Goal: Check status: Check status

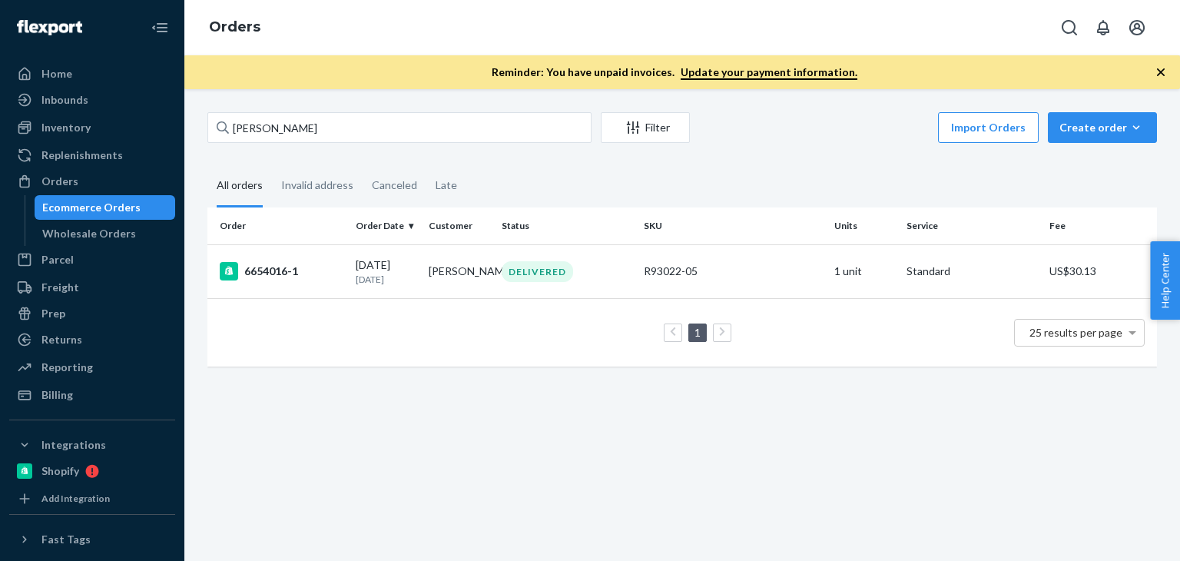
click at [207, 129] on input "[PERSON_NAME]" at bounding box center [399, 127] width 384 height 31
type input "nicole chen"
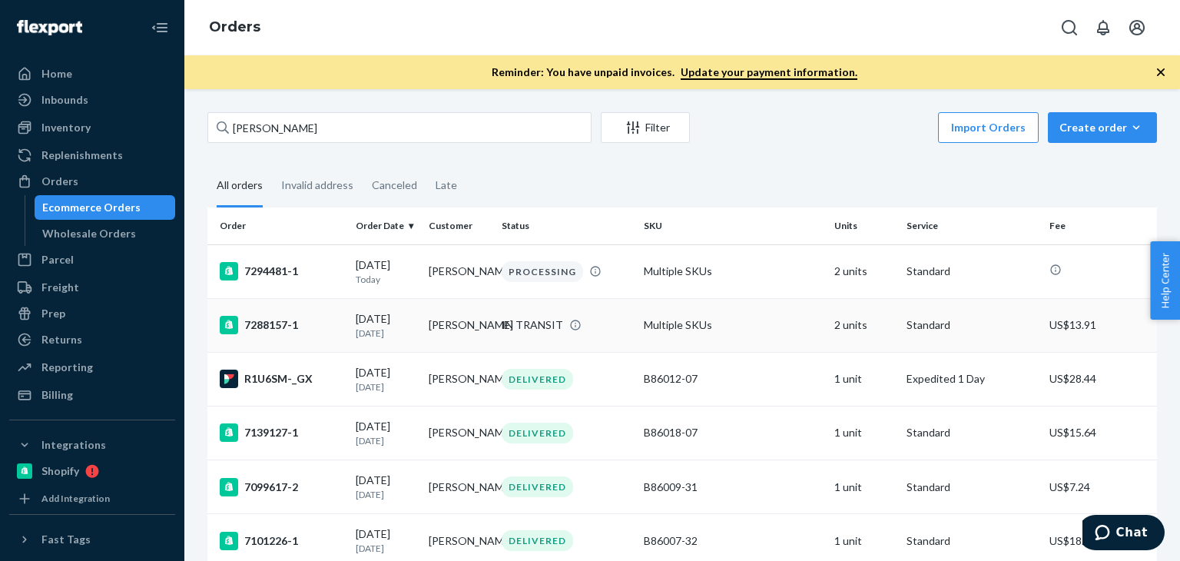
click at [413, 330] on p "1 day ago" at bounding box center [386, 332] width 61 height 13
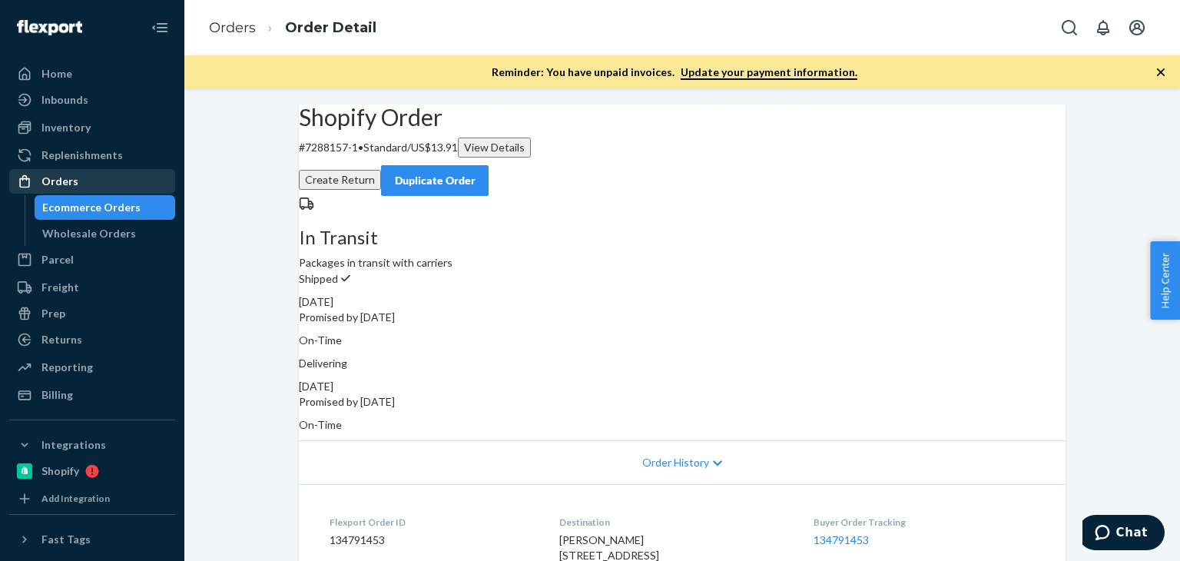
click at [66, 184] on div "Orders" at bounding box center [59, 181] width 37 height 15
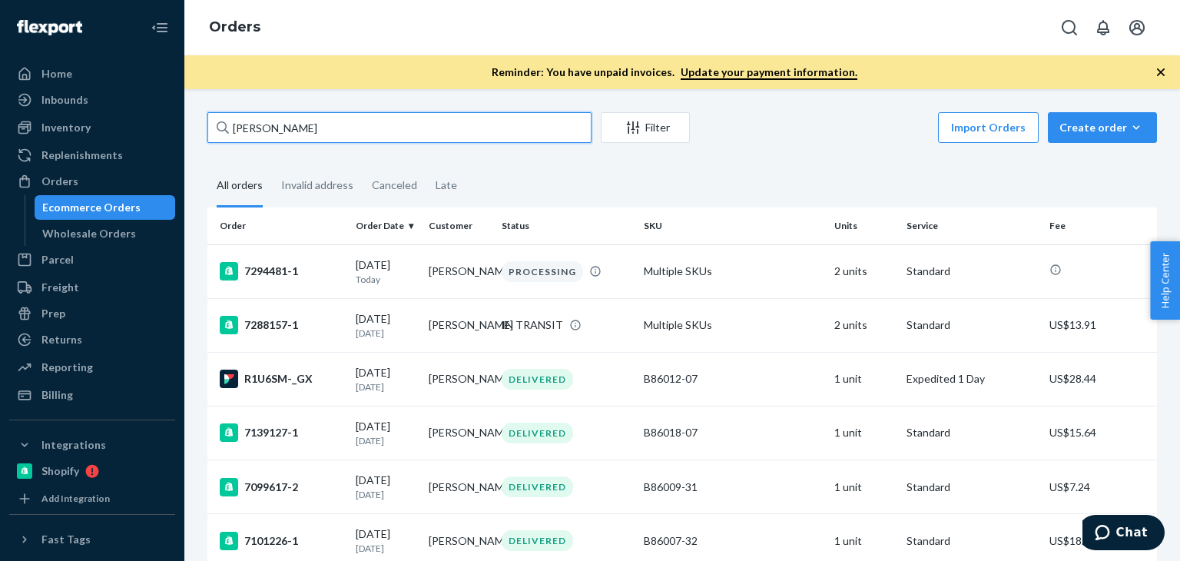
click at [332, 132] on input "nicole chen" at bounding box center [399, 127] width 384 height 31
paste input "Elite Anywhere C/O: 85 COVE HOLLOW"
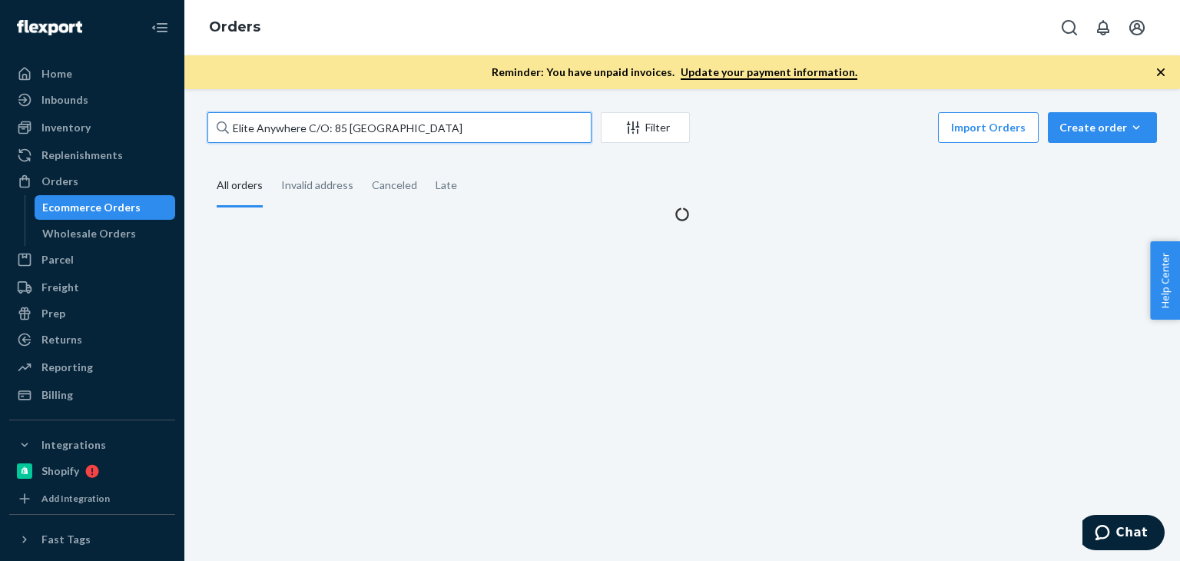
type input "Elite Anywhere C/O: 85 COVE HOLLOW"
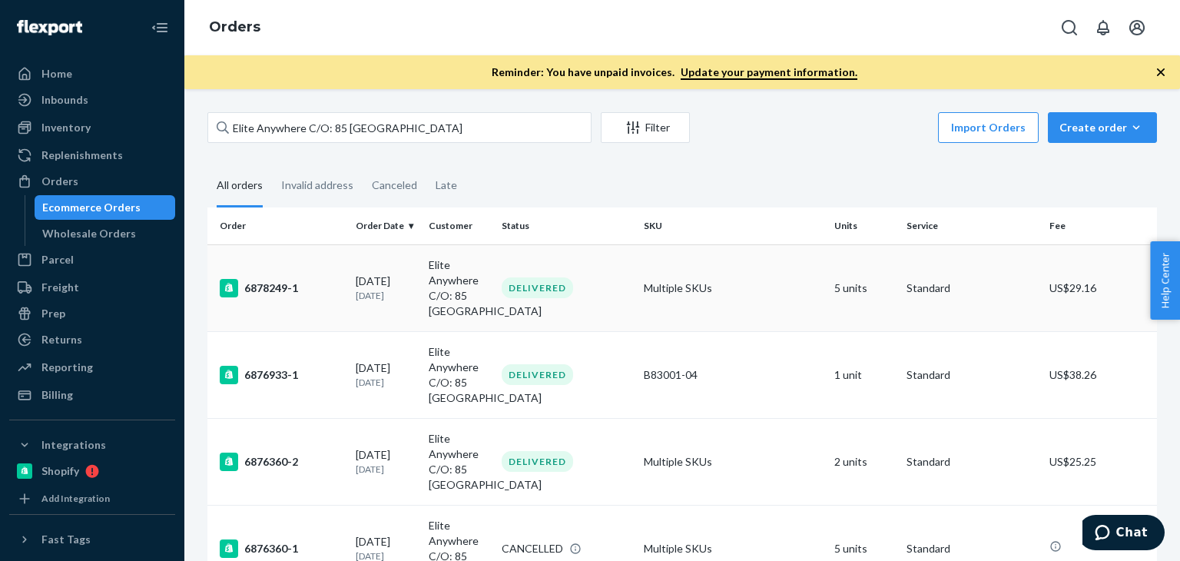
click at [602, 277] on td "DELIVERED" at bounding box center [566, 287] width 142 height 87
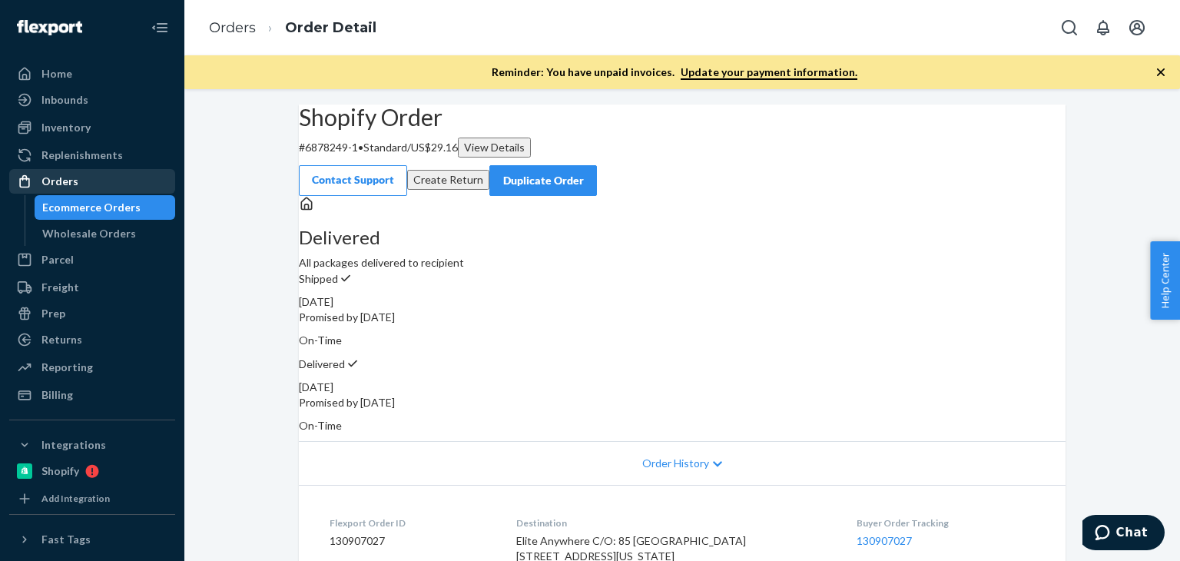
click at [131, 182] on div "Orders" at bounding box center [92, 182] width 163 height 22
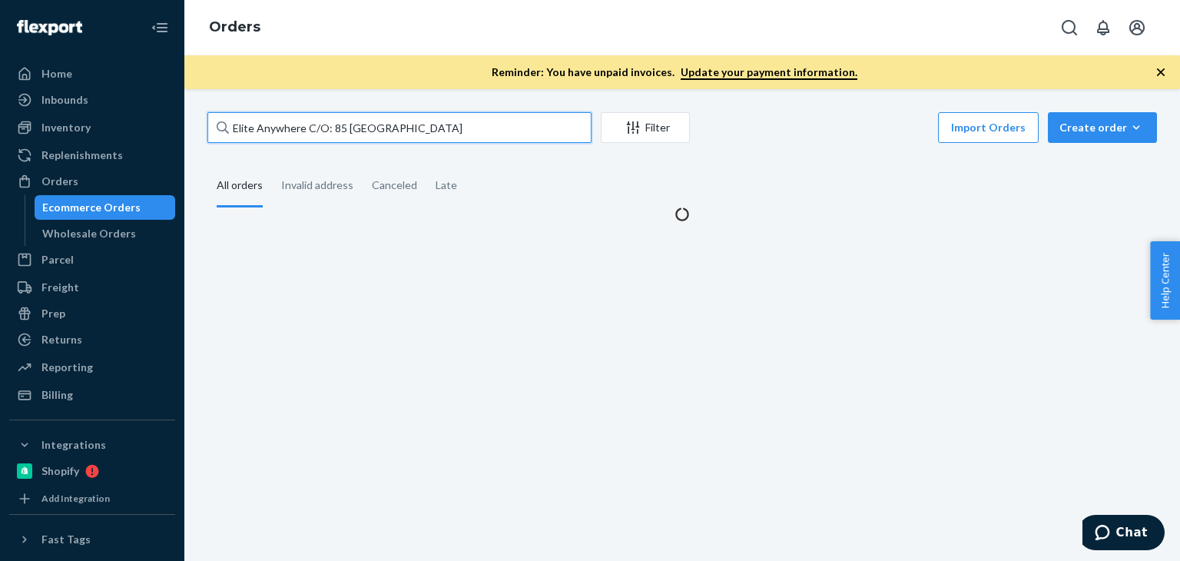
click at [305, 130] on input "Elite Anywhere C/O: 85 COVE HOLLOW" at bounding box center [399, 127] width 384 height 31
paste input "Andy Schaub"
type input "Andy Schaub"
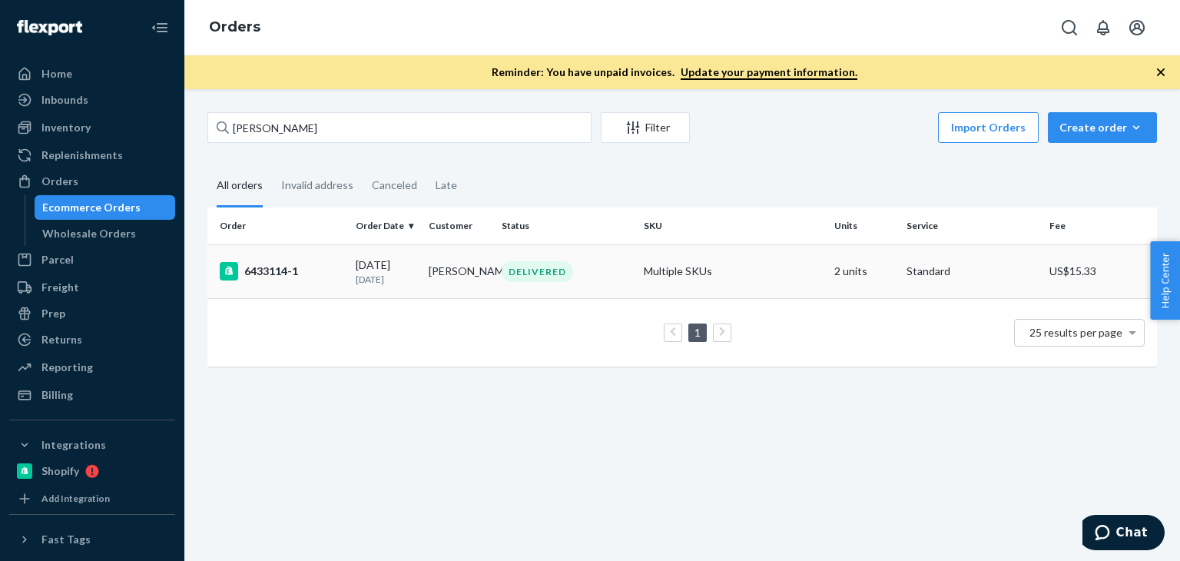
drag, startPoint x: 545, startPoint y: 378, endPoint x: 435, endPoint y: 287, distance: 142.4
click at [547, 378] on div "Order Order Date Customer Status SKU Units Service Fee 6433114-1 04/27/2025 3 m…" at bounding box center [681, 294] width 949 height 174
click at [422, 277] on td "Andy Schaub" at bounding box center [458, 271] width 73 height 54
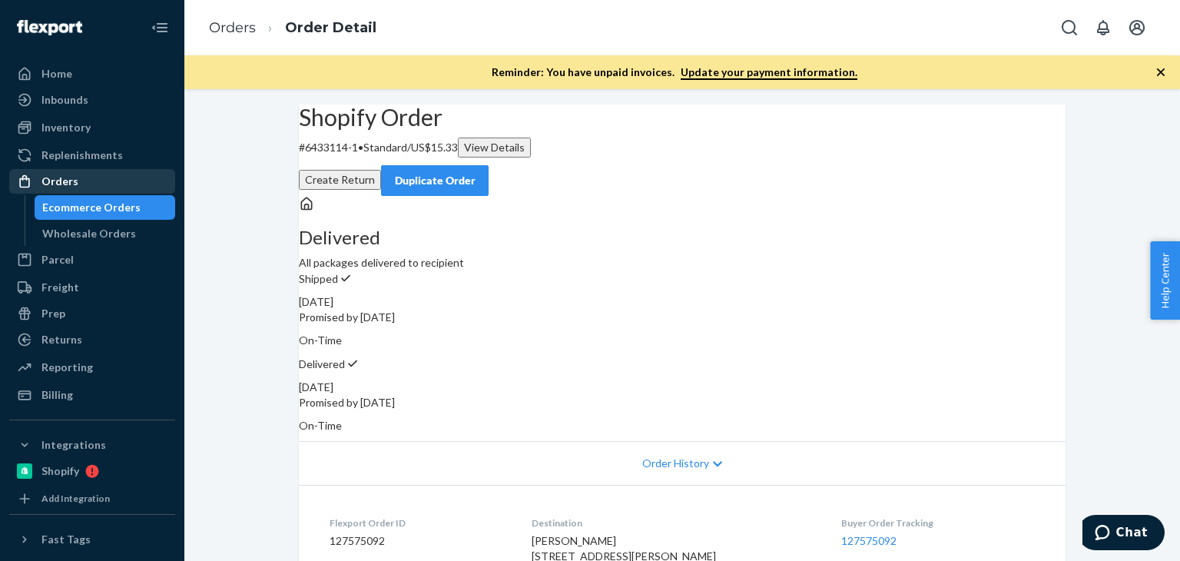
click at [92, 185] on div "Orders" at bounding box center [92, 182] width 163 height 22
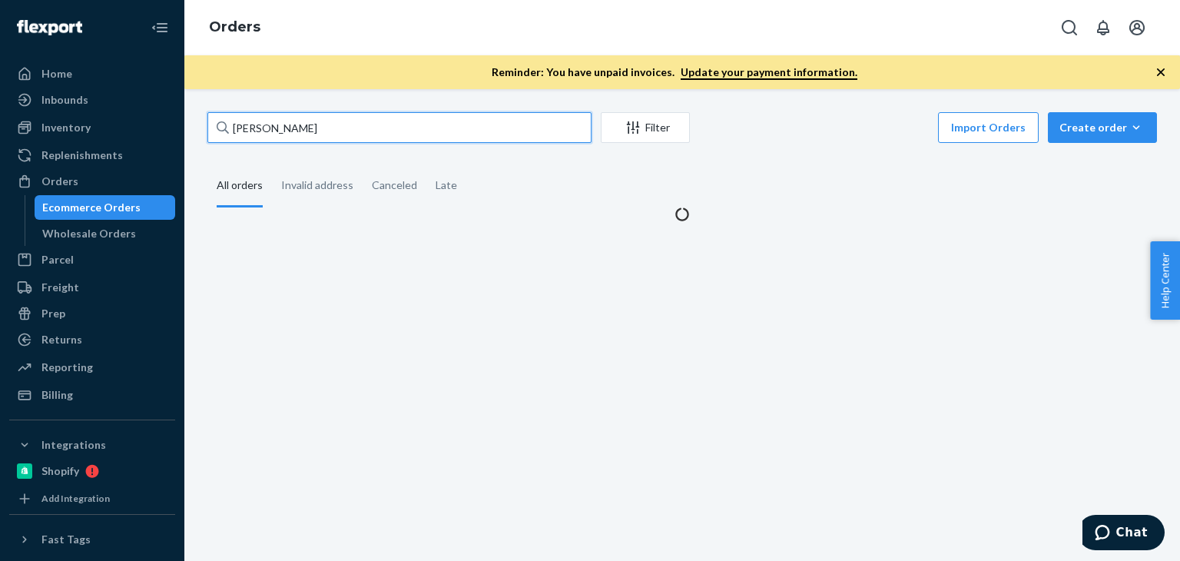
click at [315, 121] on input "Andy Schaub" at bounding box center [399, 127] width 384 height 31
paste input "Densie Gilson"
type input "Densie Gilson"
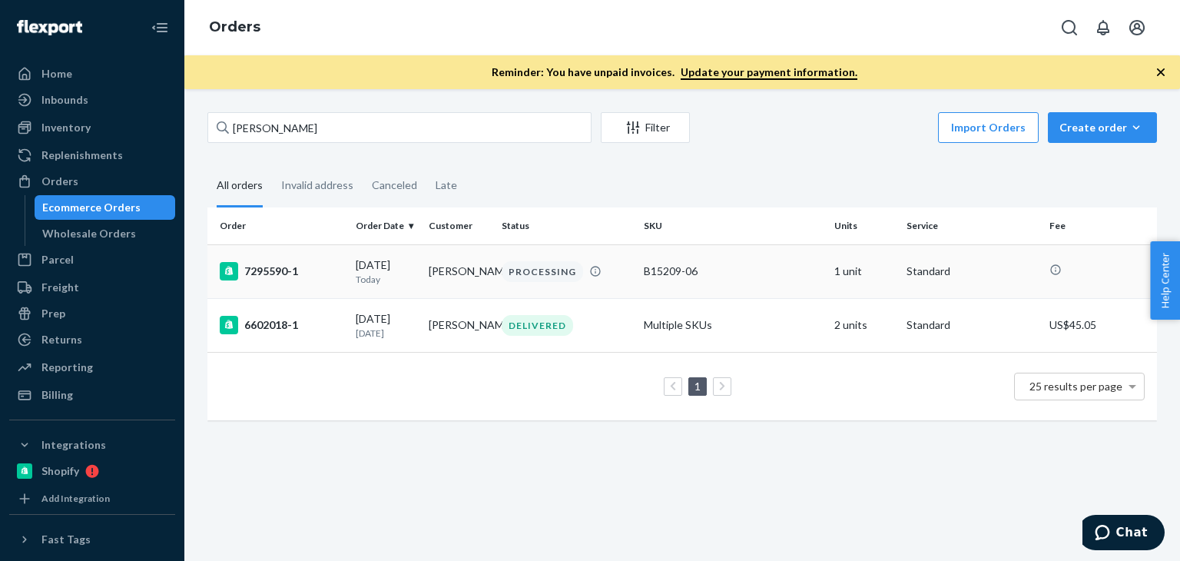
click at [427, 277] on td "Densie Gilson" at bounding box center [458, 271] width 73 height 54
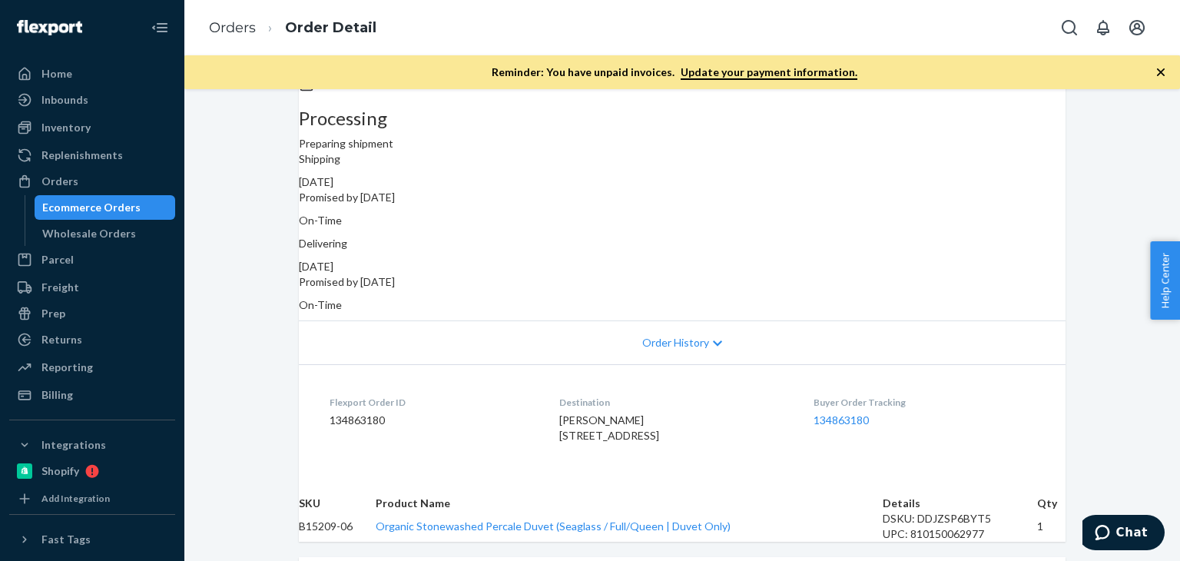
scroll to position [38, 0]
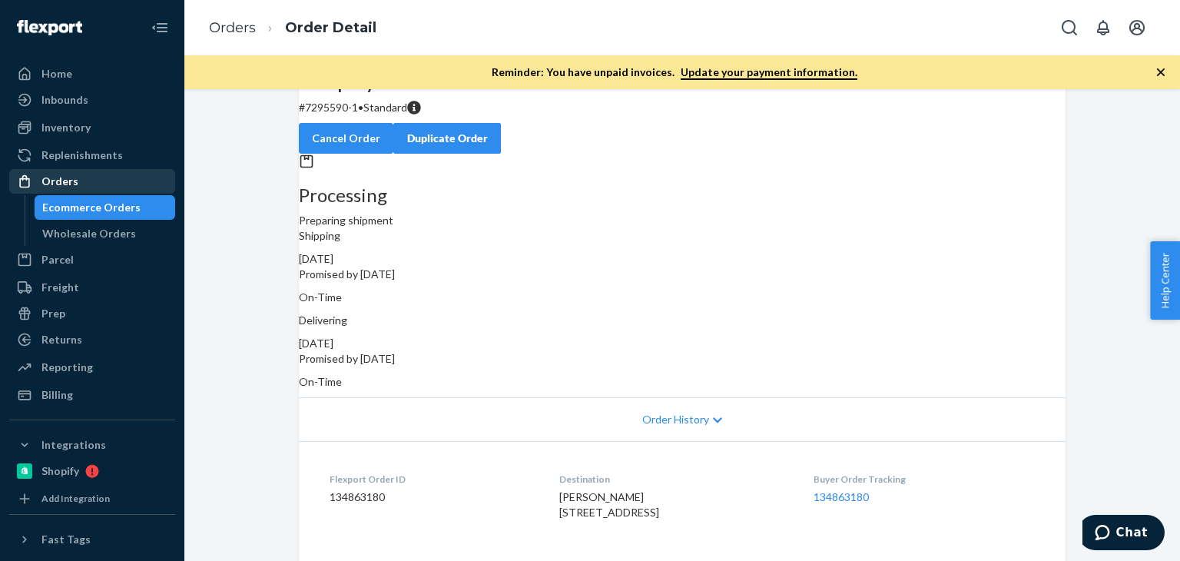
click at [113, 177] on div "Orders" at bounding box center [92, 182] width 163 height 22
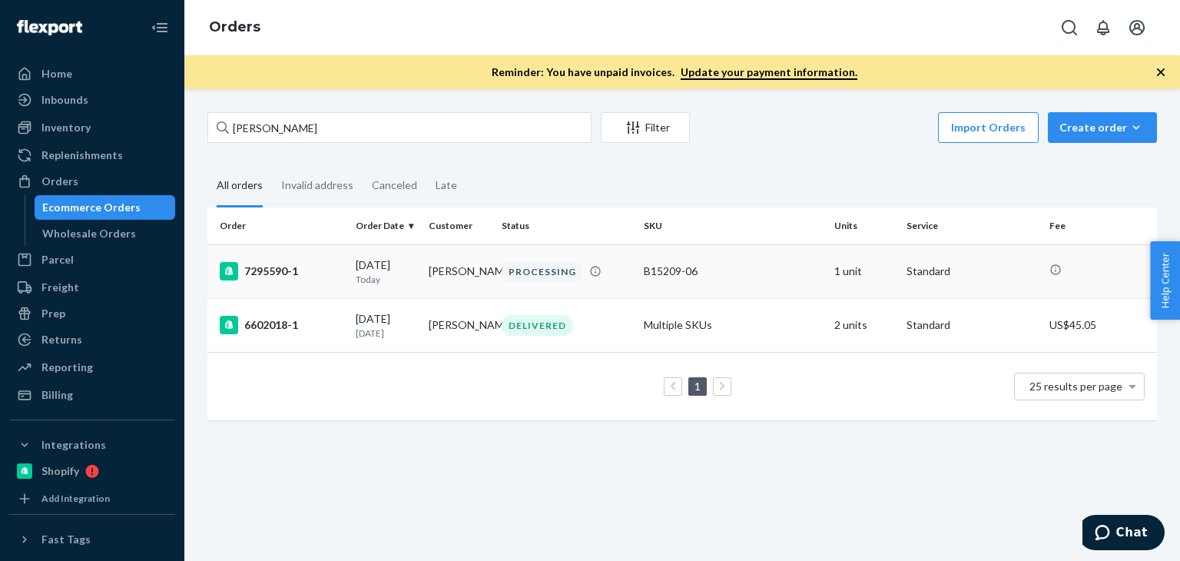
click at [702, 271] on div "B15209-06" at bounding box center [732, 270] width 177 height 15
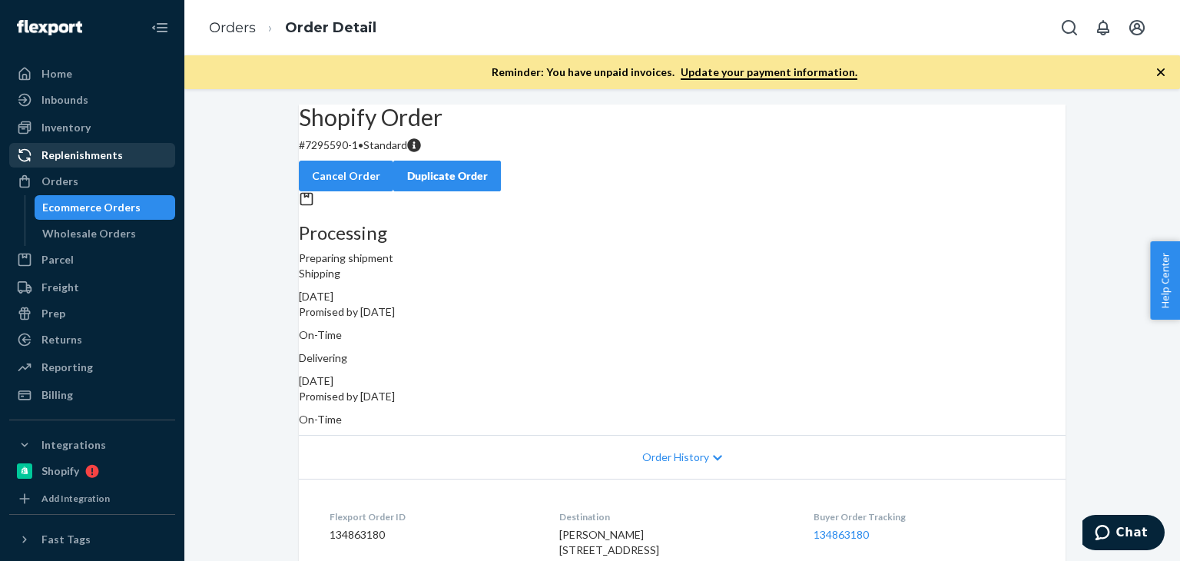
click at [118, 164] on div "Replenishments" at bounding box center [92, 155] width 163 height 22
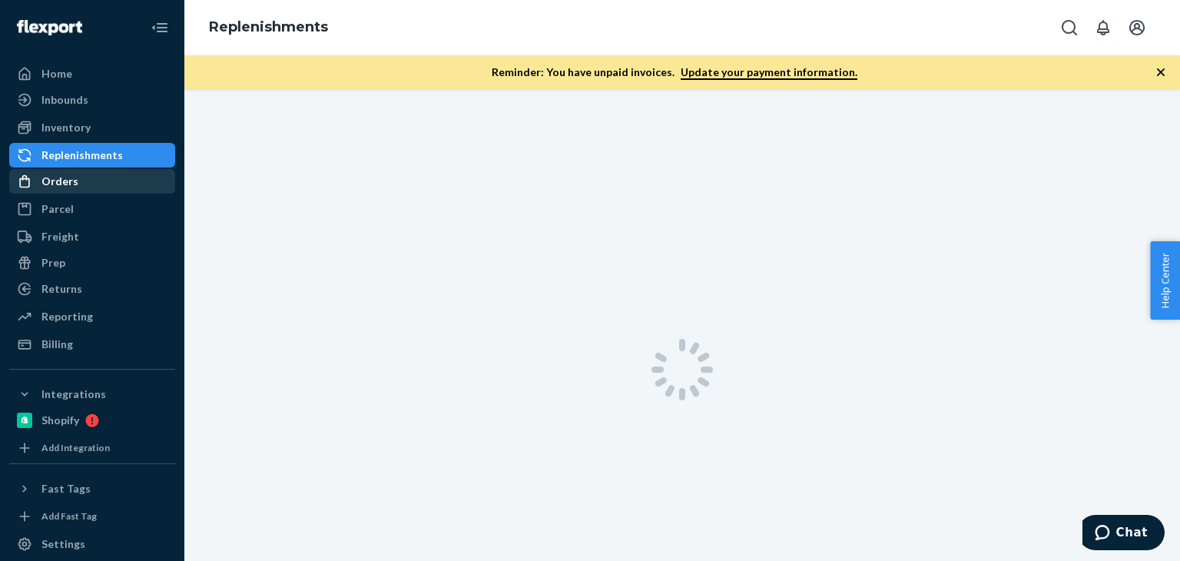
click at [118, 176] on div "Orders" at bounding box center [92, 182] width 163 height 22
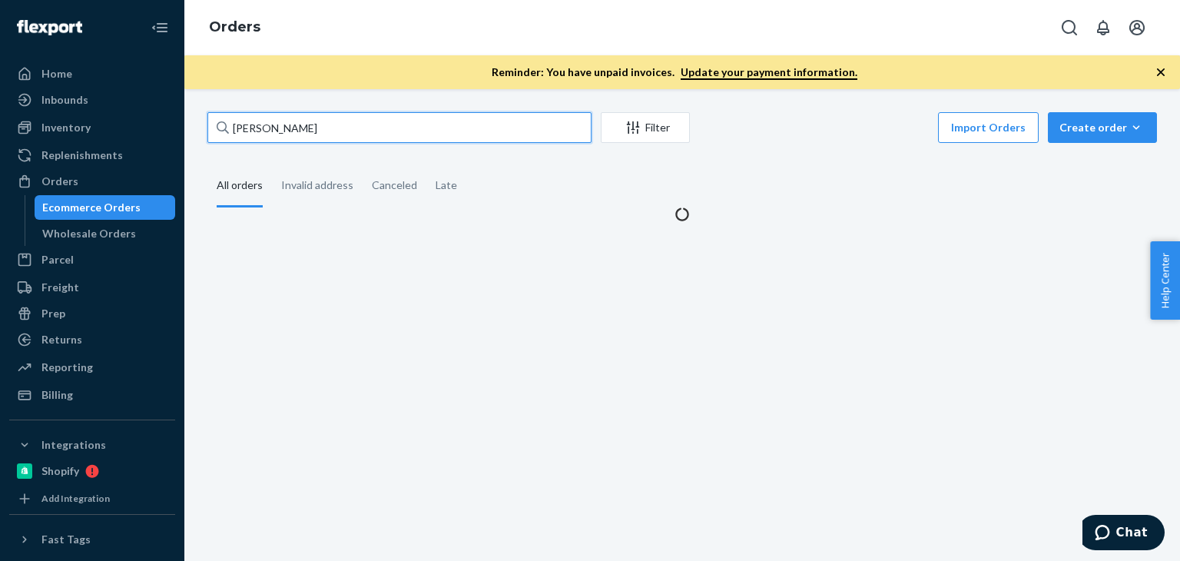
click at [289, 133] on input "Densie Gilson" at bounding box center [399, 127] width 384 height 31
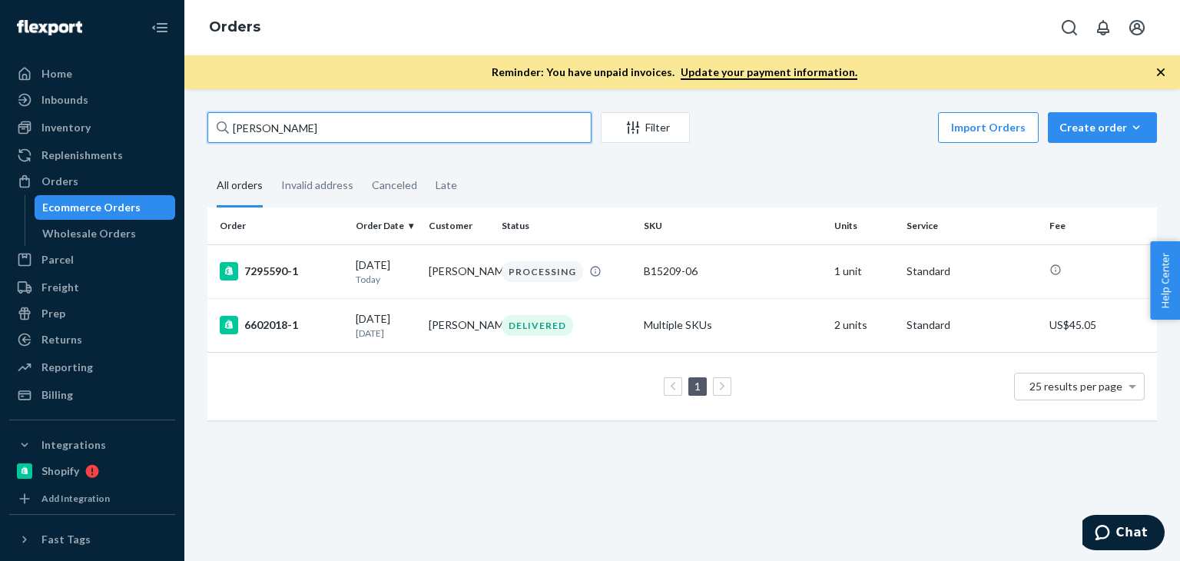
click at [289, 133] on input "Densie Gilson" at bounding box center [399, 127] width 384 height 31
paste input "Louis Pape"
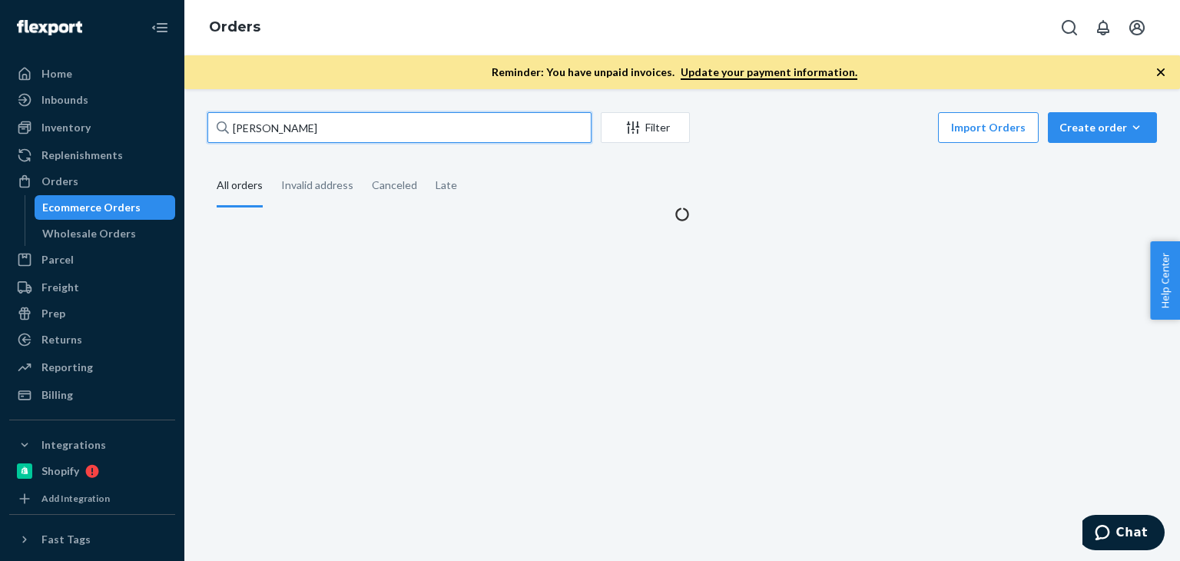
type input "Louis Pape"
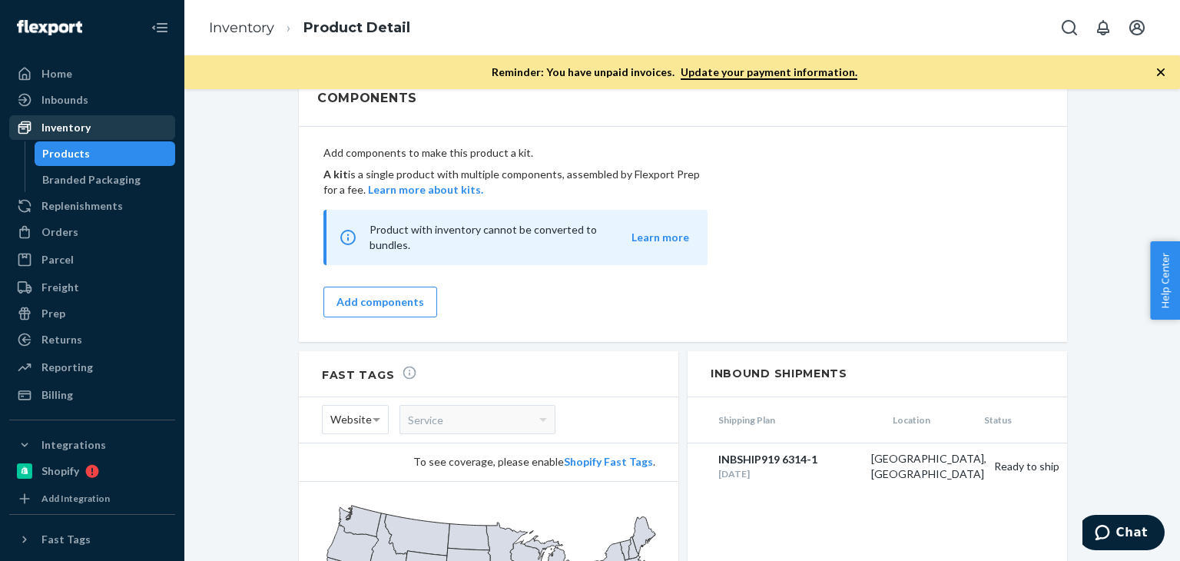
click at [145, 131] on div "Inventory" at bounding box center [92, 128] width 163 height 22
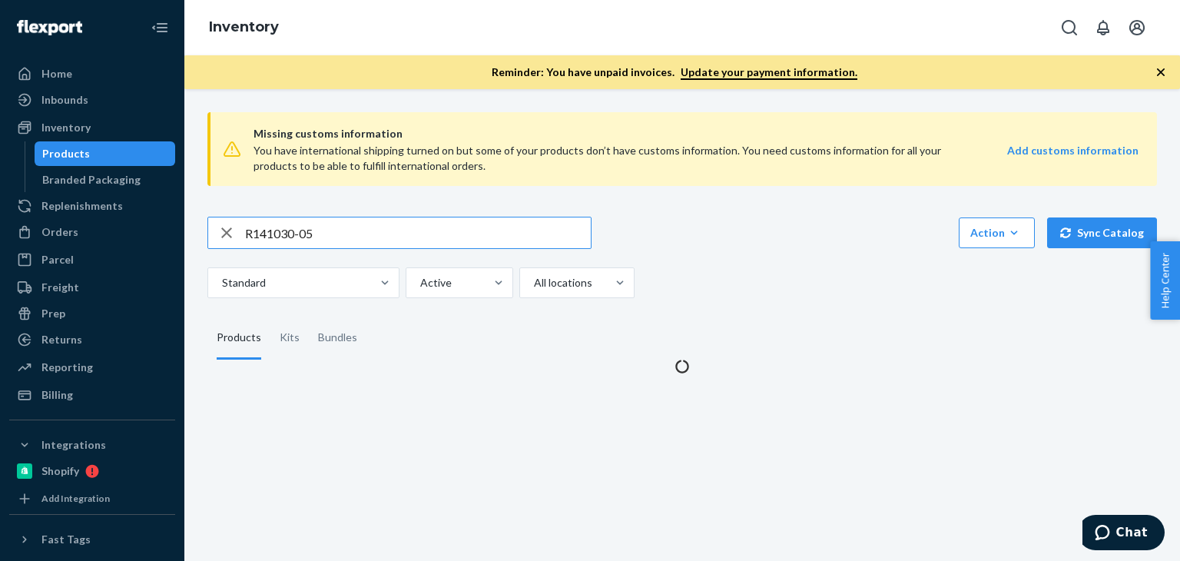
click at [380, 234] on input "R141030-05" at bounding box center [418, 232] width 346 height 31
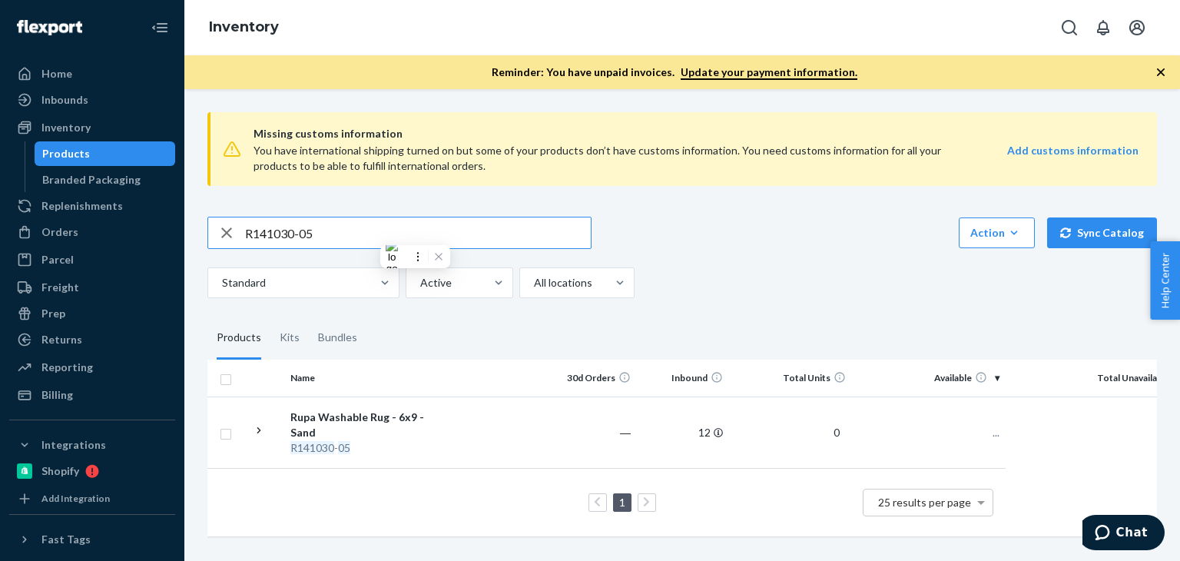
click at [380, 234] on input "R141030-05" at bounding box center [418, 232] width 346 height 31
type input "R93004-05"
click at [329, 431] on div "Urvi Handwoven Jute Runner (Dark / 2.5' x 8')" at bounding box center [370, 424] width 161 height 31
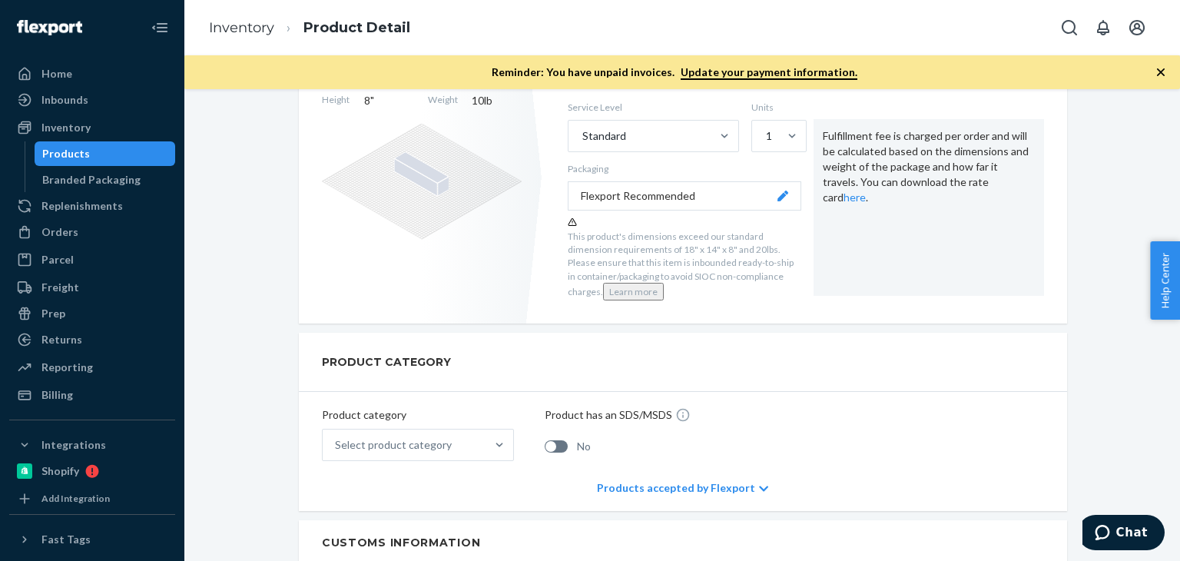
scroll to position [255, 0]
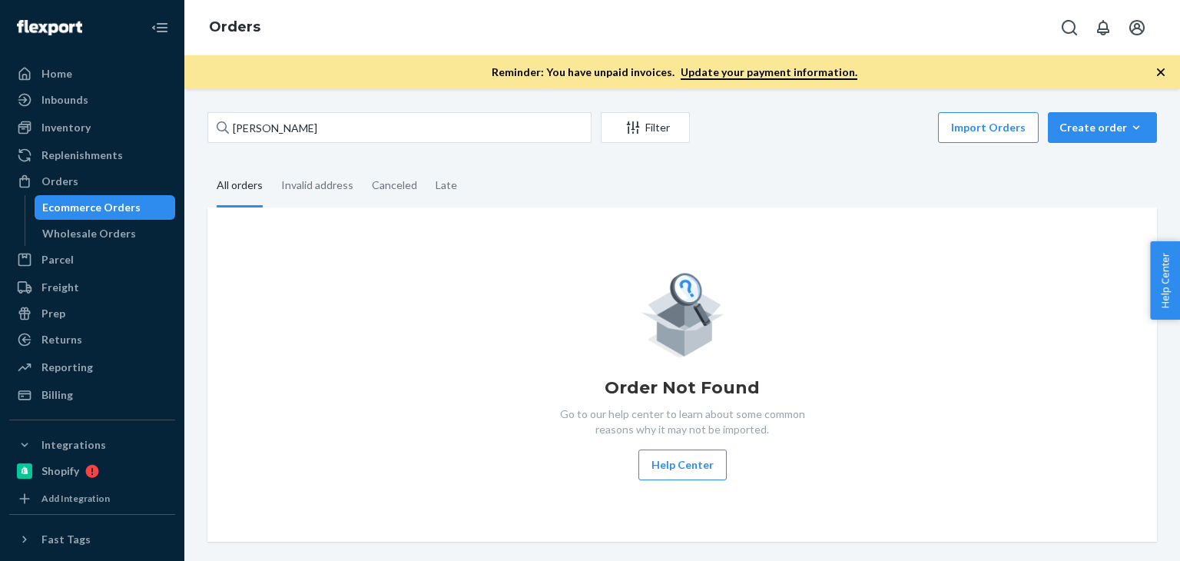
type input "Harry Hood"
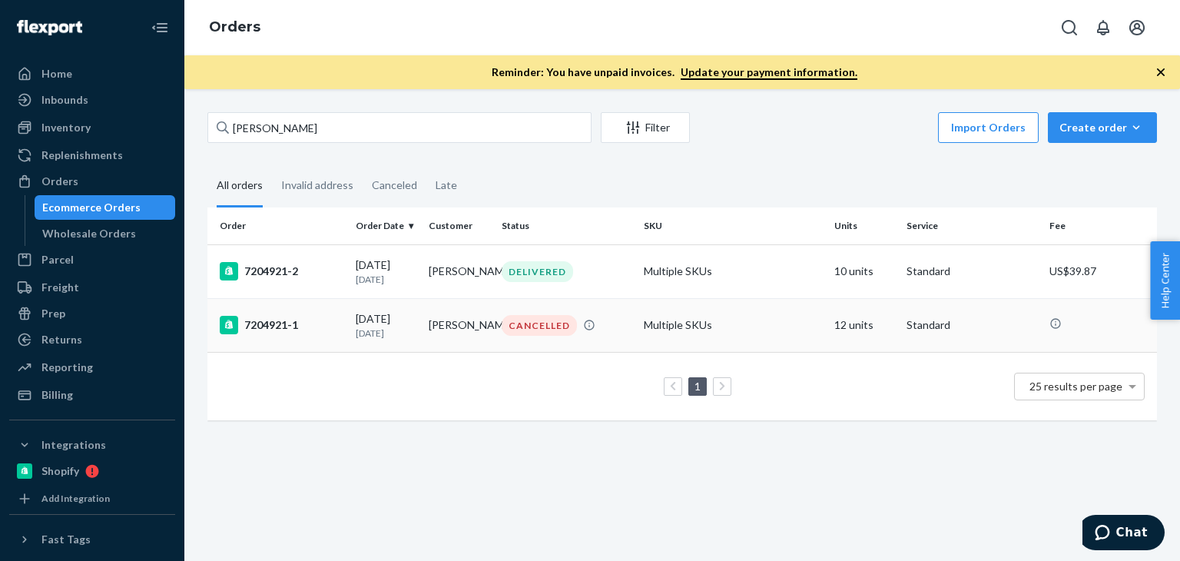
click at [426, 325] on td "Harry Hood" at bounding box center [458, 325] width 73 height 54
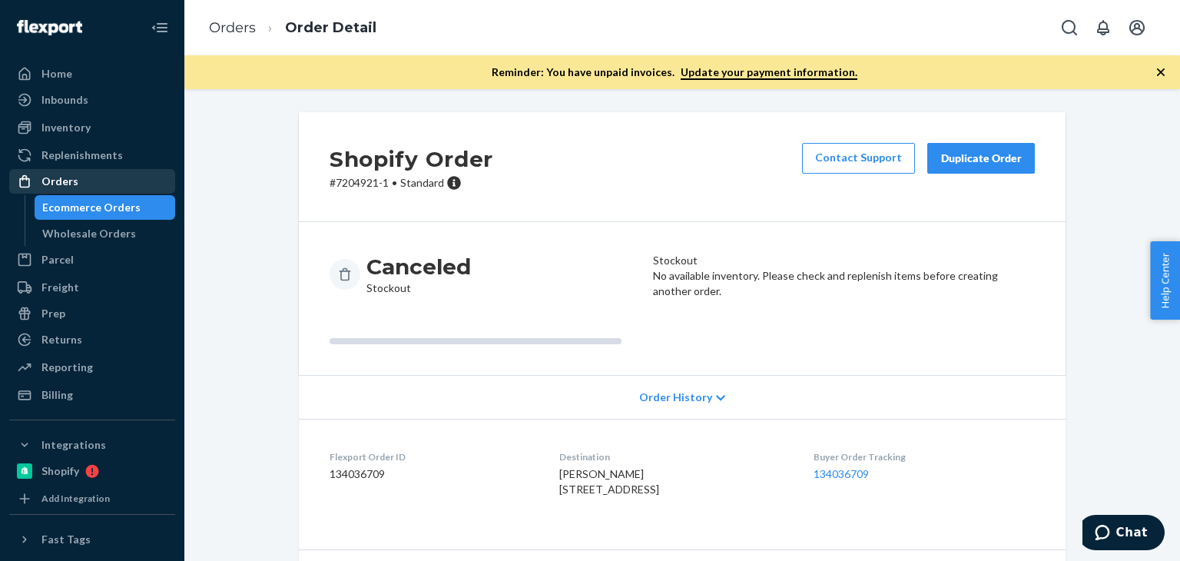
click at [75, 181] on div "Orders" at bounding box center [92, 182] width 163 height 22
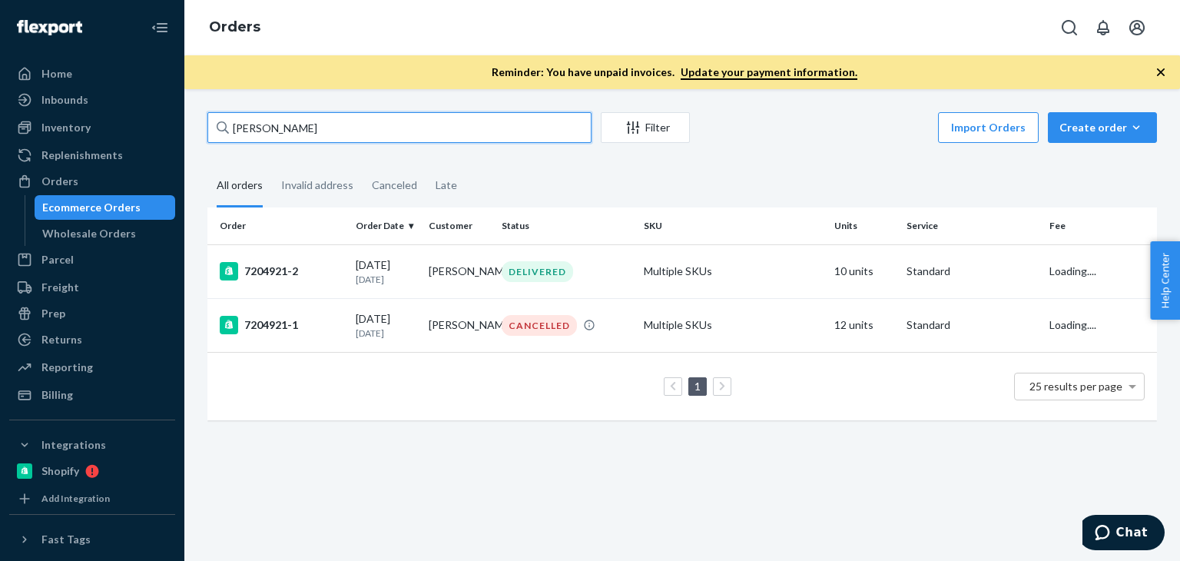
click at [388, 131] on input "Harry Hood" at bounding box center [399, 127] width 384 height 31
paste input "Stephanie Kurzweil"
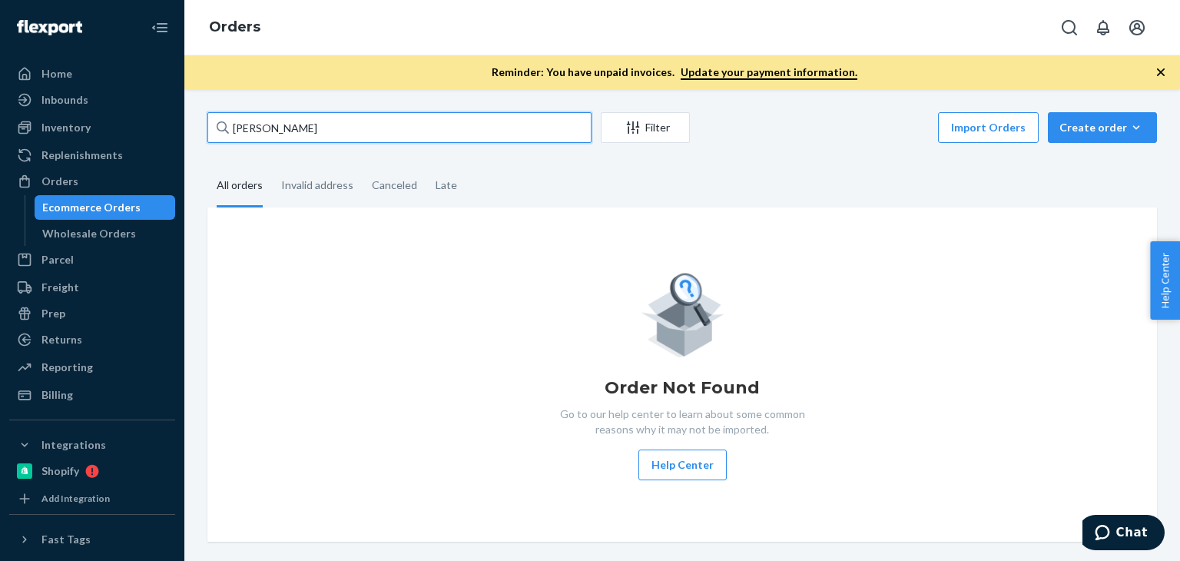
drag, startPoint x: 386, startPoint y: 130, endPoint x: 166, endPoint y: 122, distance: 219.8
click at [166, 122] on div "Home Inbounds Shipping Plans Problems Inventory Products Branded Packaging Repl…" at bounding box center [590, 280] width 1180 height 561
paste input "Andy Schaub"
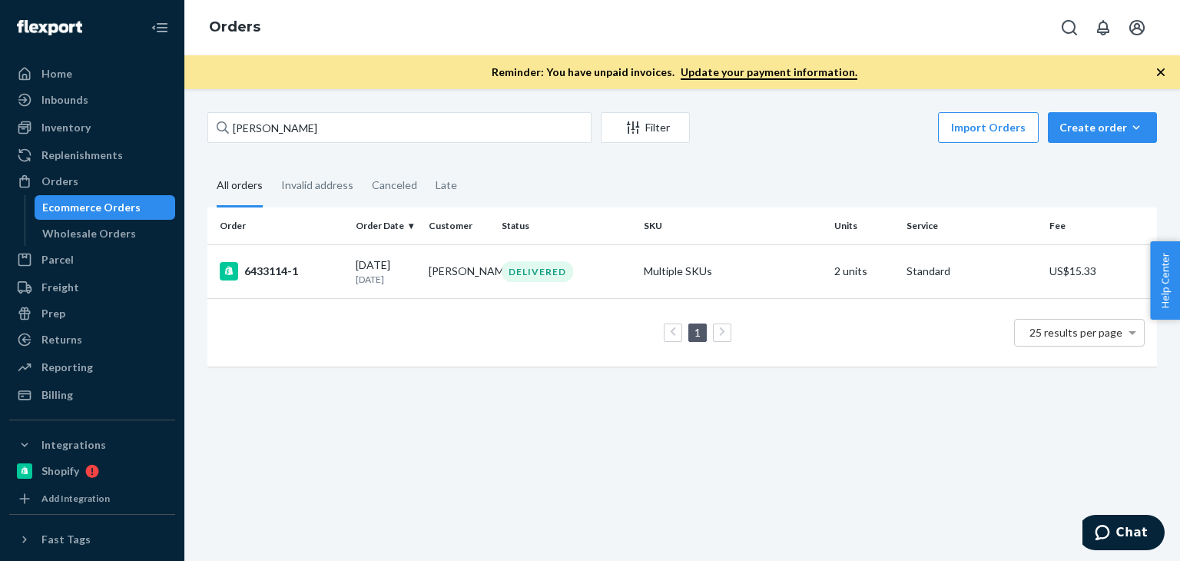
click at [474, 406] on div "Andy Schaub Filter Import Orders Create order Ecommerce order Removal order All…" at bounding box center [682, 325] width 996 height 472
click at [374, 141] on input "Andy Schaub" at bounding box center [399, 127] width 384 height 31
drag, startPoint x: 430, startPoint y: 108, endPoint x: 252, endPoint y: 133, distance: 180.0
click at [101, 104] on div "Home Inbounds Shipping Plans Problems Inventory Products Branded Packaging Repl…" at bounding box center [590, 280] width 1180 height 561
click at [292, 137] on input "Andy Schaub" at bounding box center [399, 127] width 384 height 31
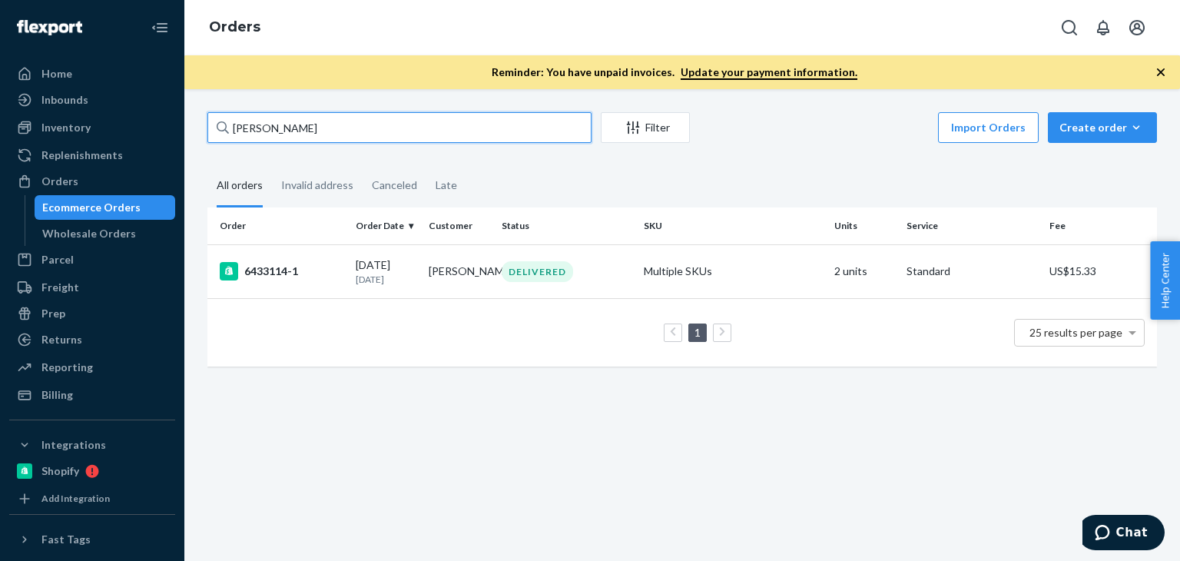
click at [292, 137] on input "Andy Schaub" at bounding box center [399, 127] width 384 height 31
paste input "Densie Gilson"
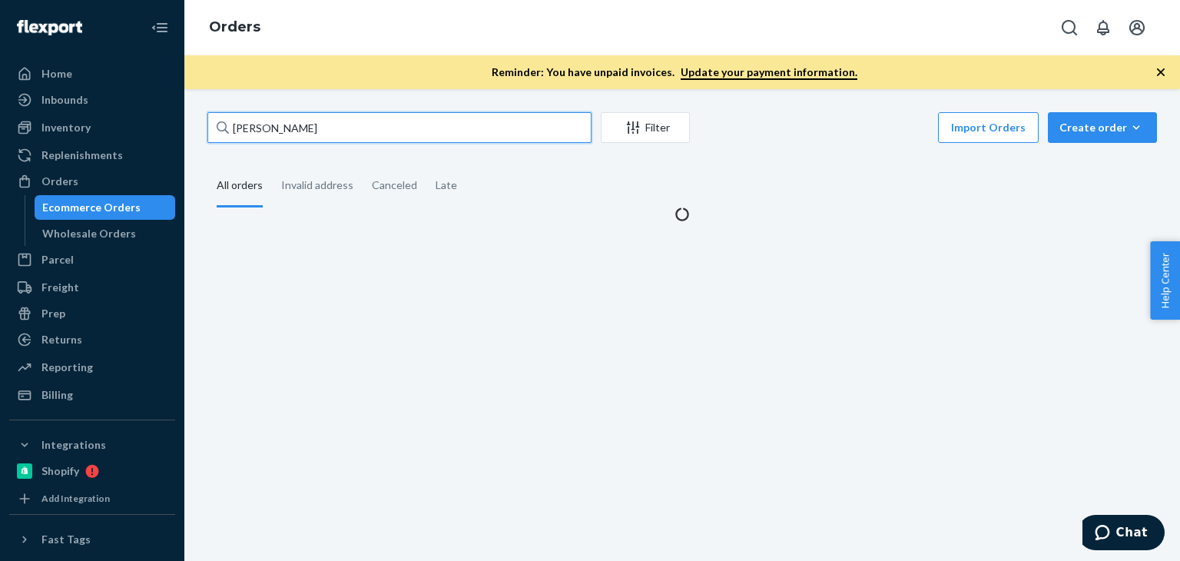
type input "Densie Gilson"
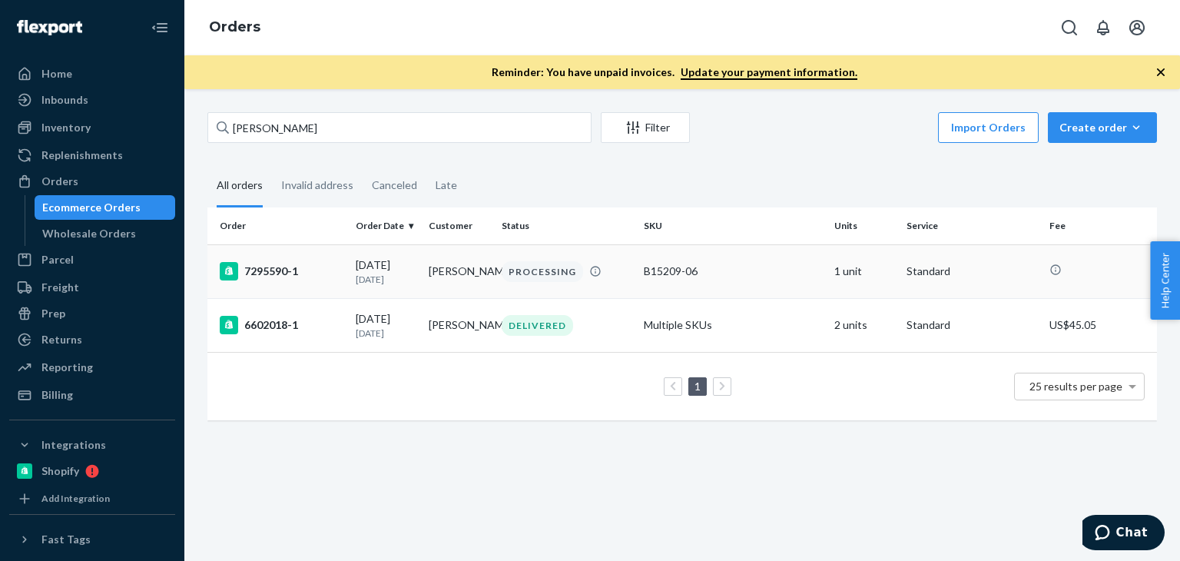
click at [751, 268] on div "B15209-06" at bounding box center [732, 270] width 177 height 15
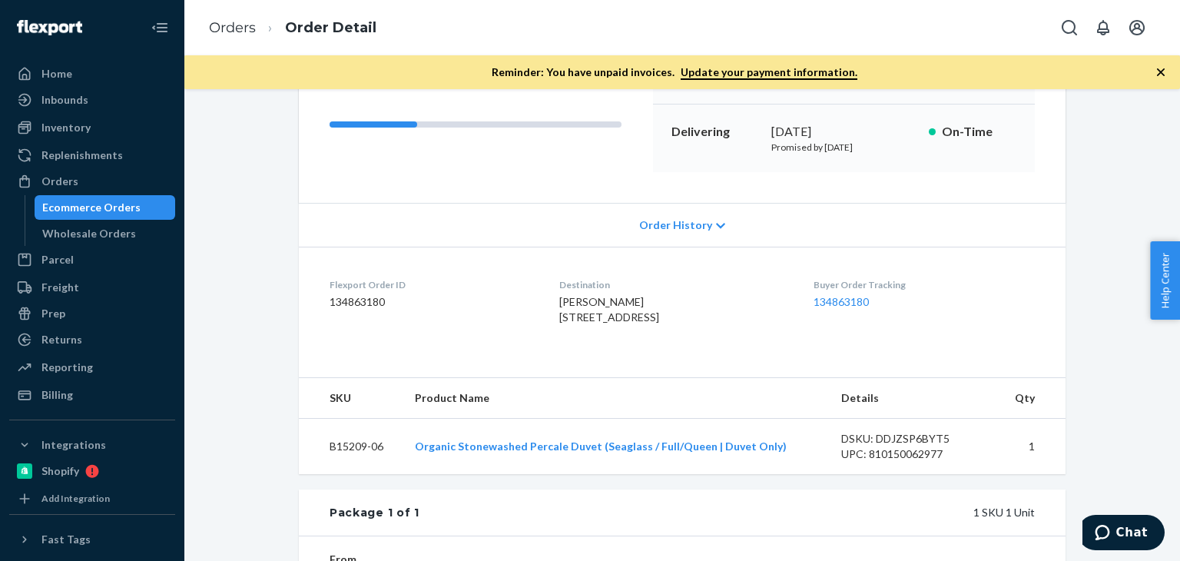
scroll to position [191, 0]
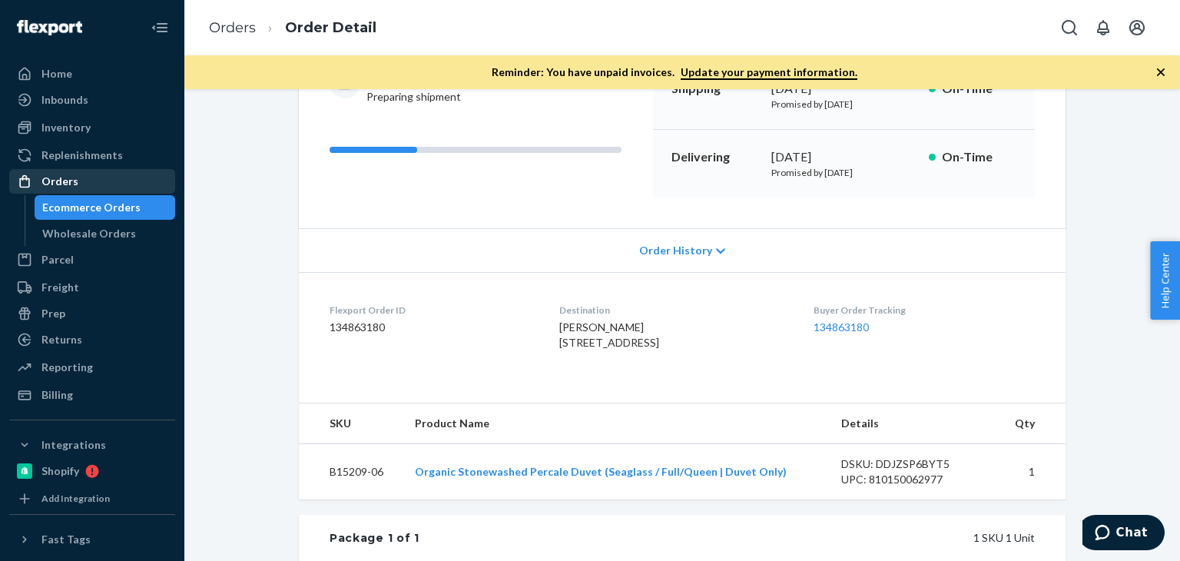
click at [83, 193] on link "Orders" at bounding box center [92, 181] width 166 height 25
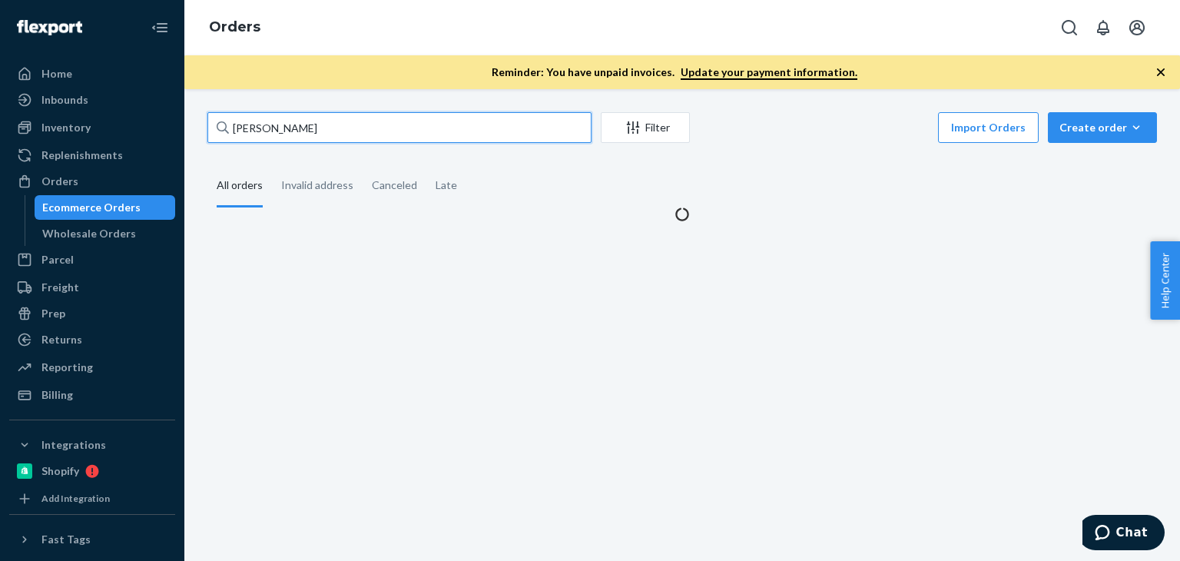
click at [328, 124] on input "Densie Gilson" at bounding box center [399, 127] width 384 height 31
paste input "Alison Miller"
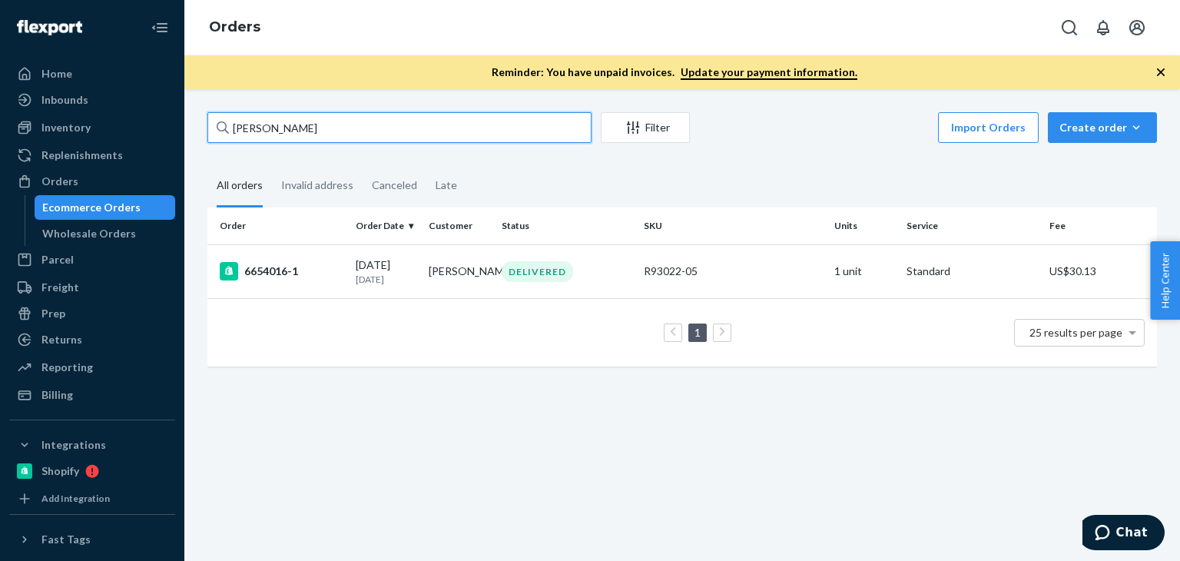
drag, startPoint x: 341, startPoint y: 120, endPoint x: 205, endPoint y: 115, distance: 136.0
click at [205, 115] on div "Alison Miller Filter Import Orders Create order Ecommerce order Removal order A…" at bounding box center [682, 247] width 972 height 270
paste input "Gabriela Gutierrez"
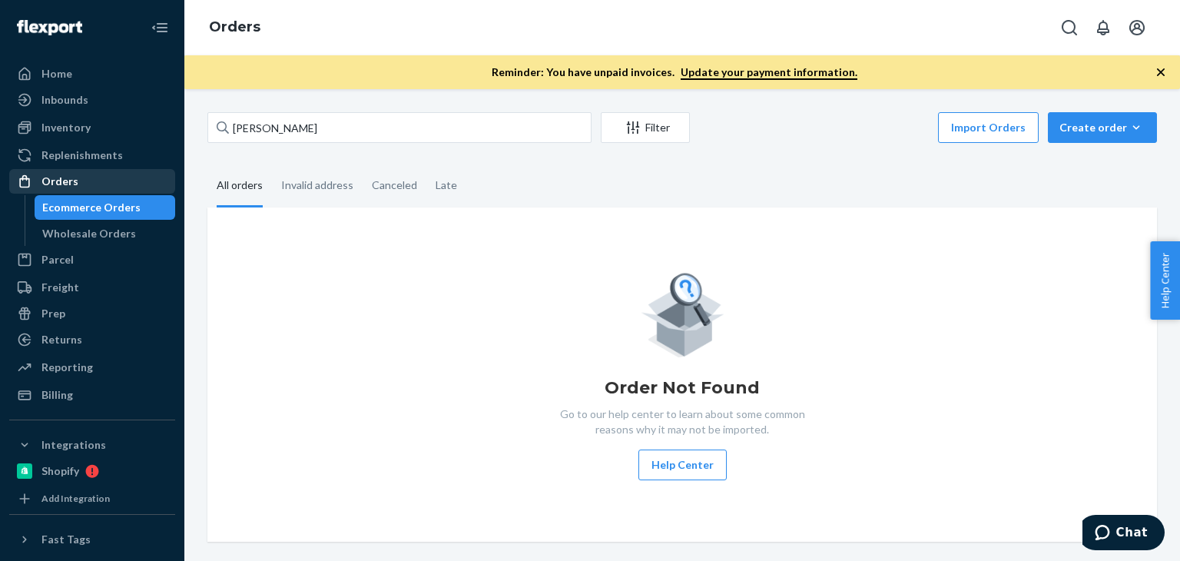
click at [70, 184] on div "Orders" at bounding box center [59, 181] width 37 height 15
drag, startPoint x: 365, startPoint y: 128, endPoint x: 187, endPoint y: 123, distance: 177.5
click at [187, 123] on div "Gabriela Gutierrez Filter Import Orders Create order Ecommerce order Removal or…" at bounding box center [682, 325] width 996 height 472
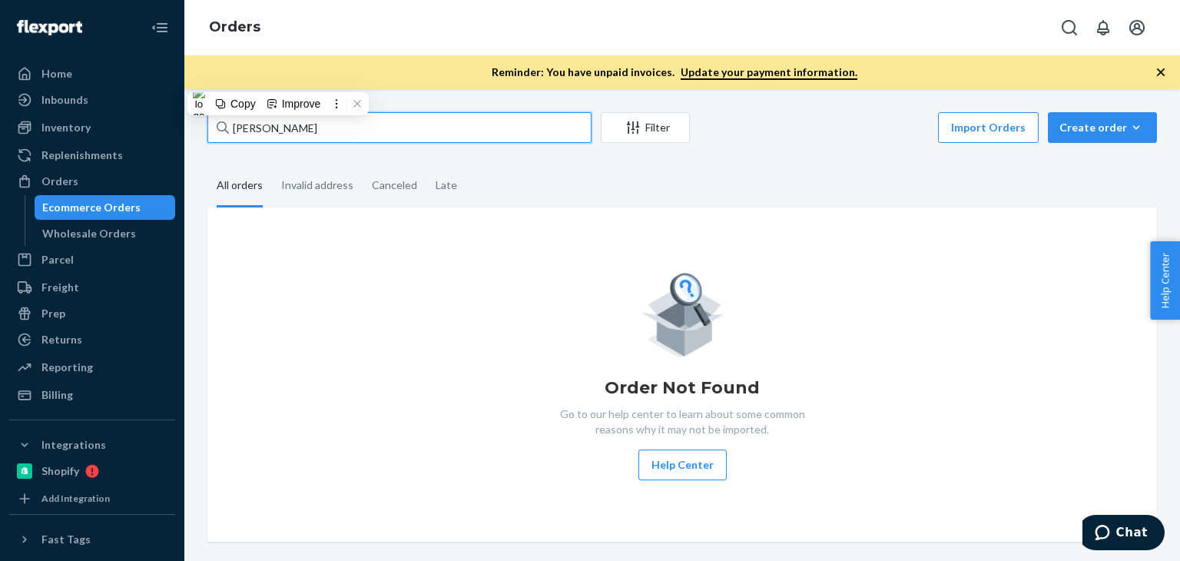
paste input "Patricia Ladeira"
type input "Patricia Ladeira"
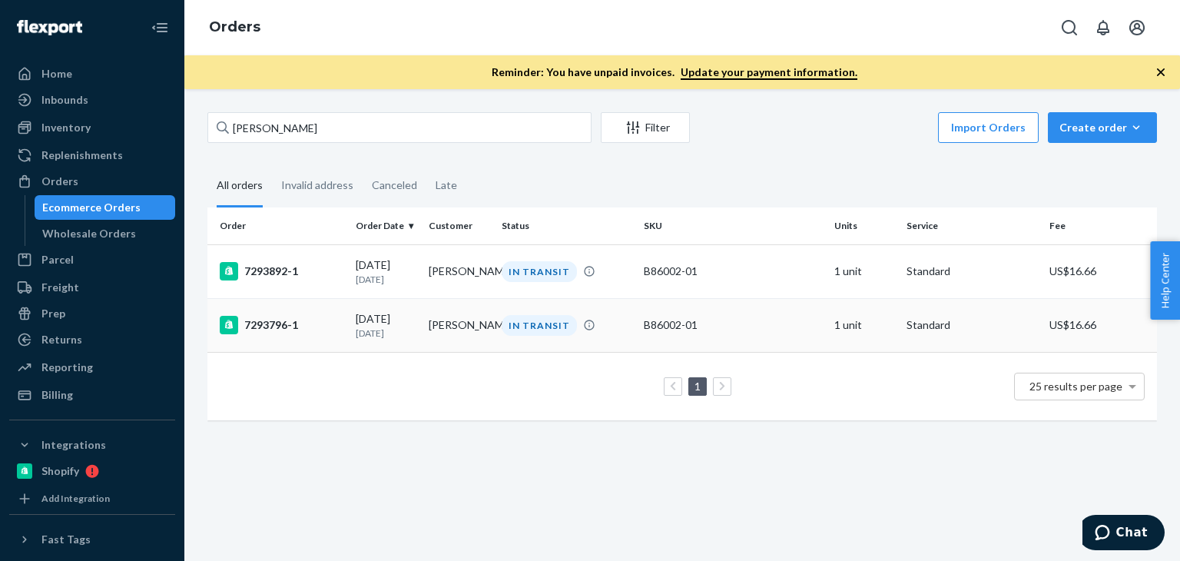
click at [407, 333] on p "1 day ago" at bounding box center [386, 332] width 61 height 13
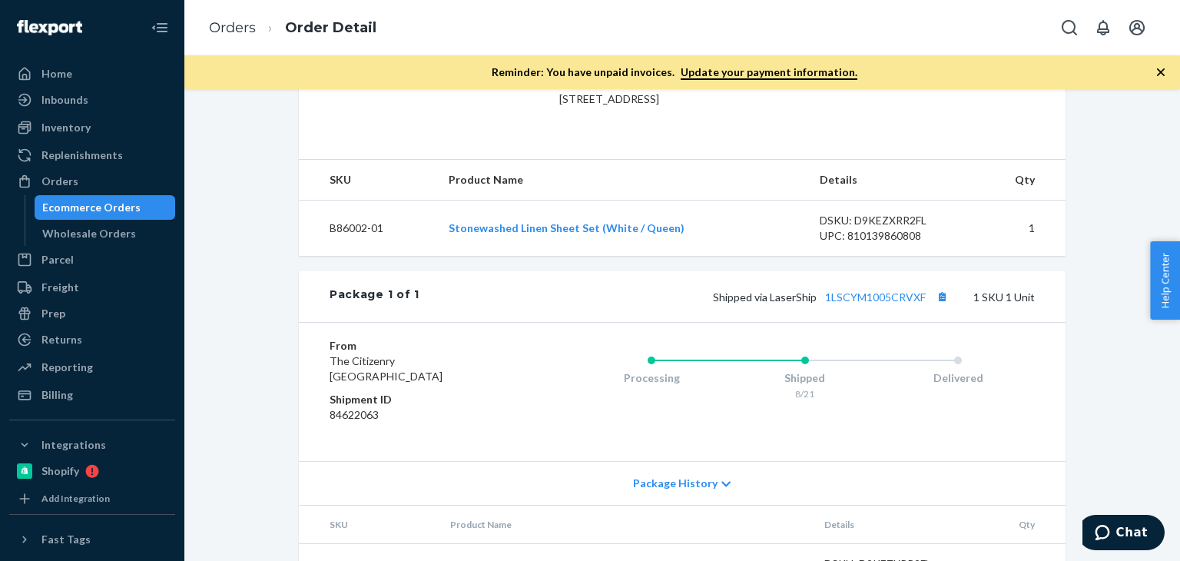
scroll to position [521, 0]
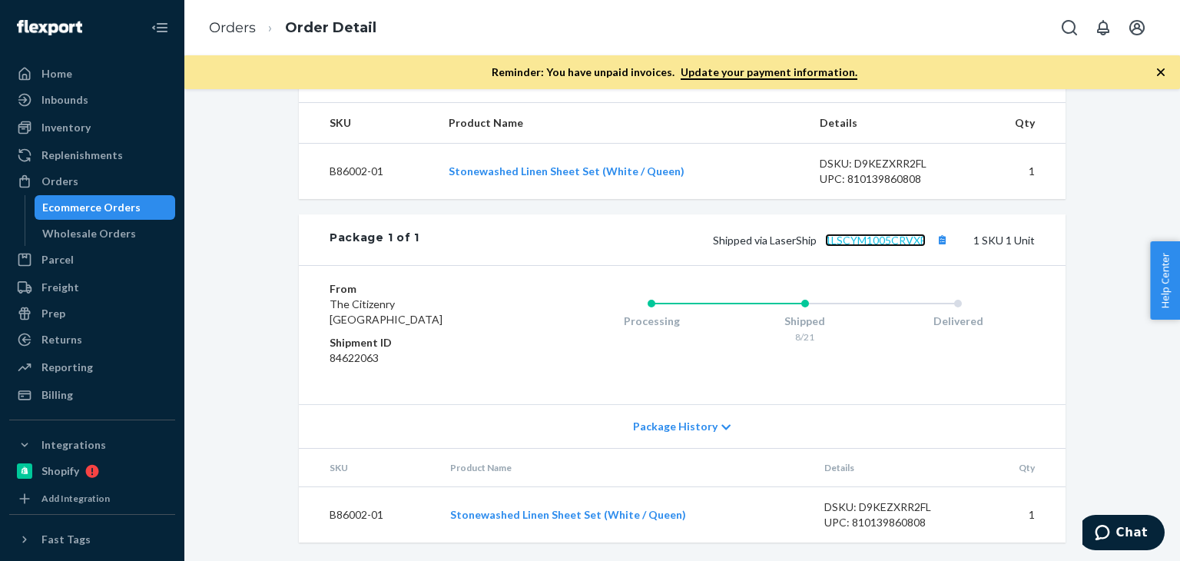
click at [888, 243] on link "1LSCYM1005CRVXF" at bounding box center [875, 240] width 101 height 13
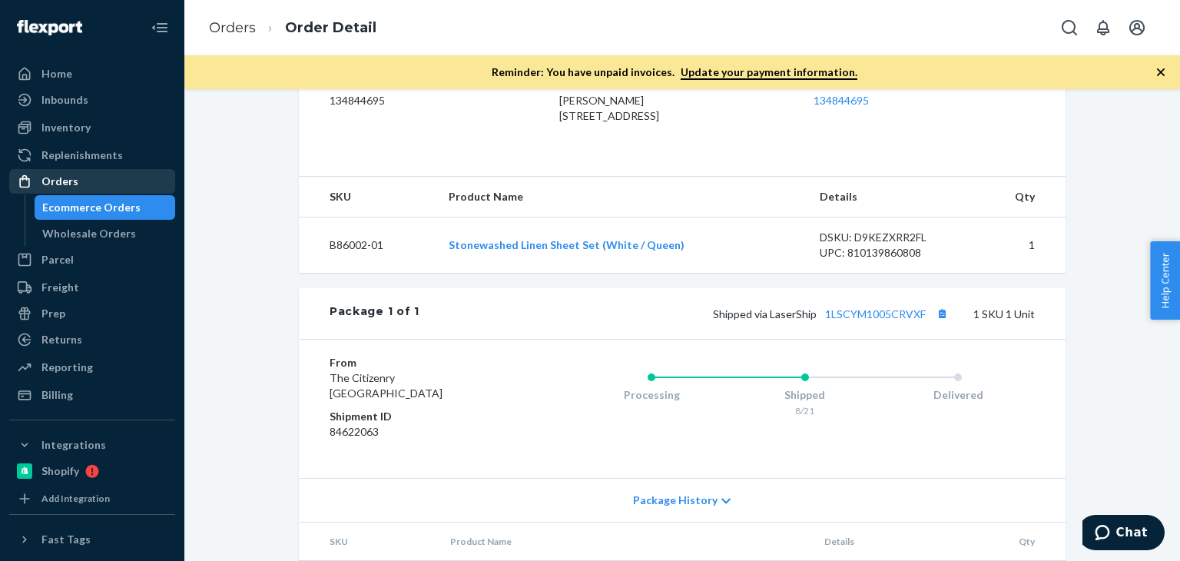
click at [95, 189] on div "Orders" at bounding box center [92, 182] width 163 height 22
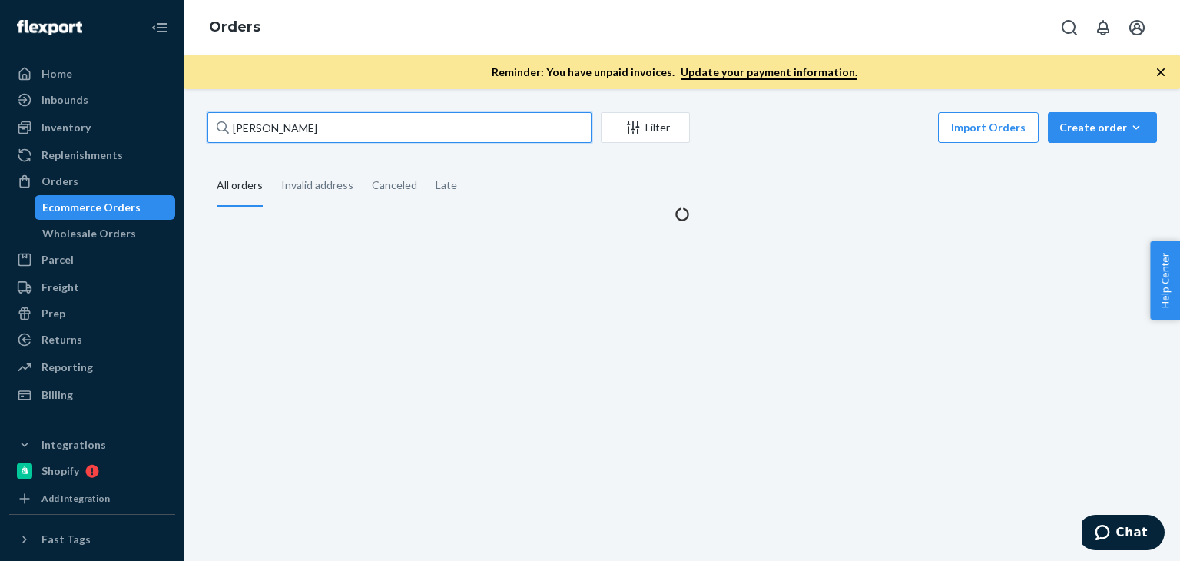
click at [373, 139] on input "Patricia Ladeira" at bounding box center [399, 127] width 384 height 31
paste input "Dvora Gautieri"
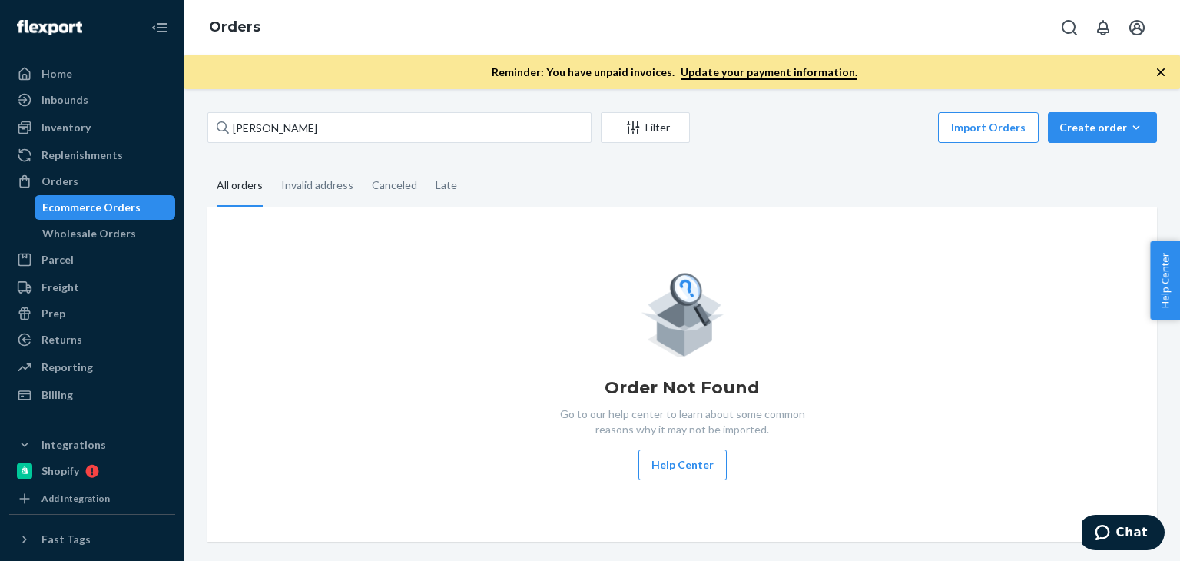
click at [482, 270] on div "Order Not Found Go to our help center to learn about some common reasons why it…" at bounding box center [682, 374] width 925 height 211
click at [310, 140] on input "Dvora Gautieri" at bounding box center [399, 127] width 384 height 31
paste input "SKU R141006-01"
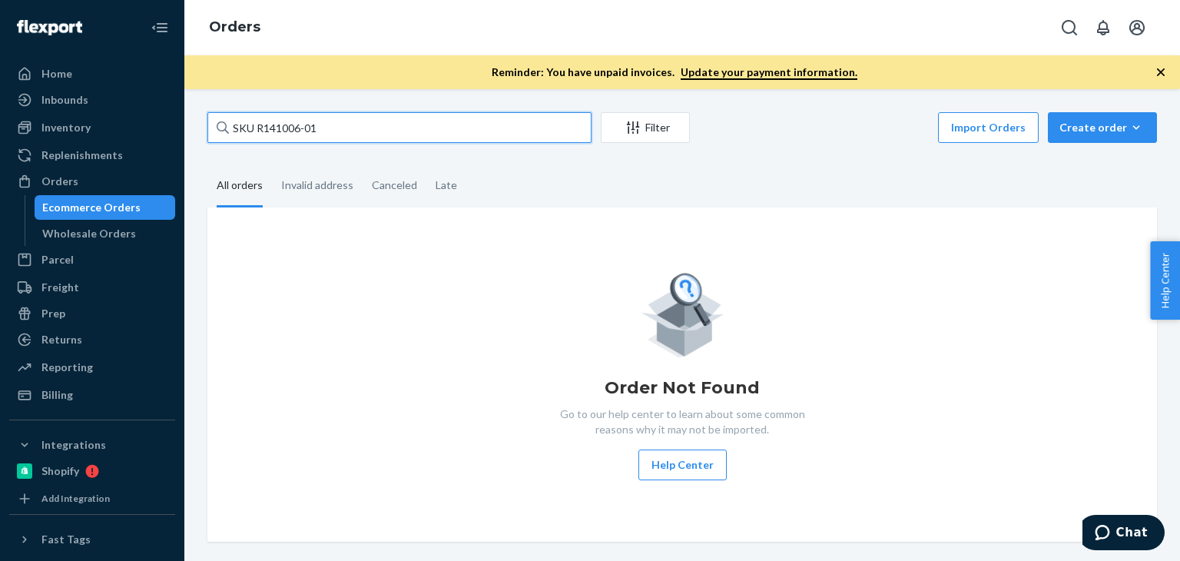
drag, startPoint x: 330, startPoint y: 121, endPoint x: 213, endPoint y: 112, distance: 117.1
click at [213, 112] on input "SKU R141006-01" at bounding box center [399, 127] width 384 height 31
paste input "tephanie Levy"
type input "Stephanie Levy"
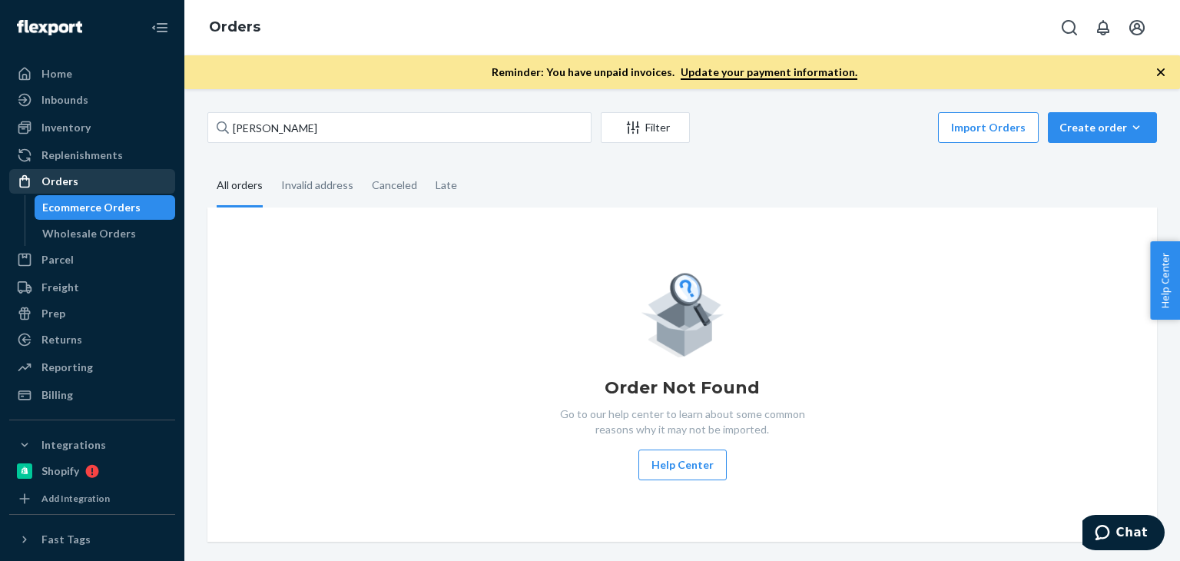
click at [67, 179] on div "Orders" at bounding box center [59, 181] width 37 height 15
click at [65, 188] on div "Orders" at bounding box center [59, 181] width 37 height 15
click at [70, 184] on div "Orders" at bounding box center [59, 181] width 37 height 15
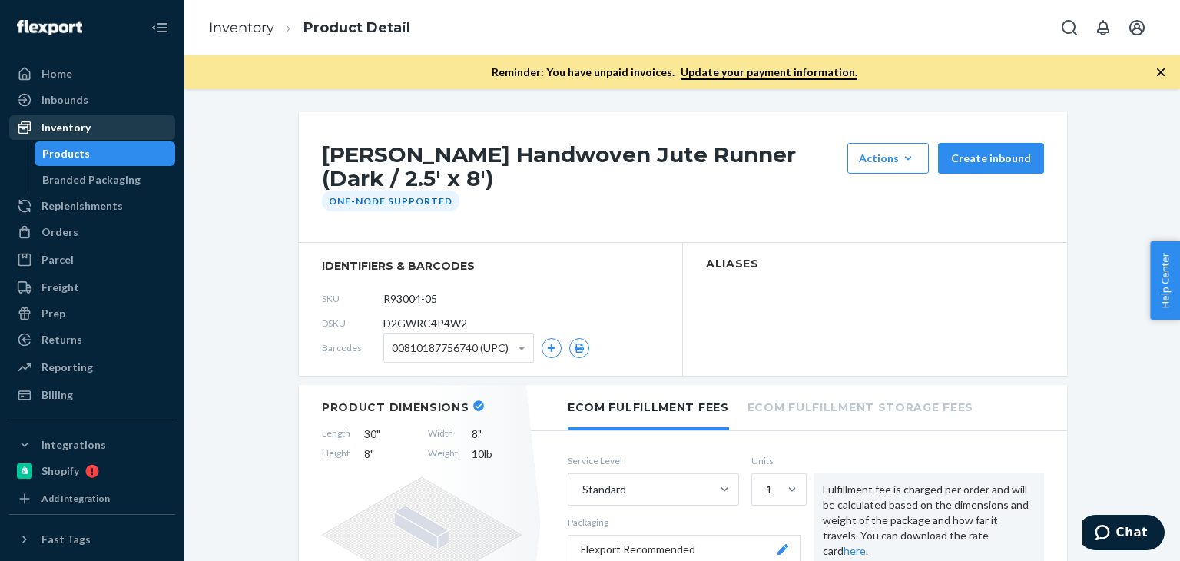
scroll to position [255, 0]
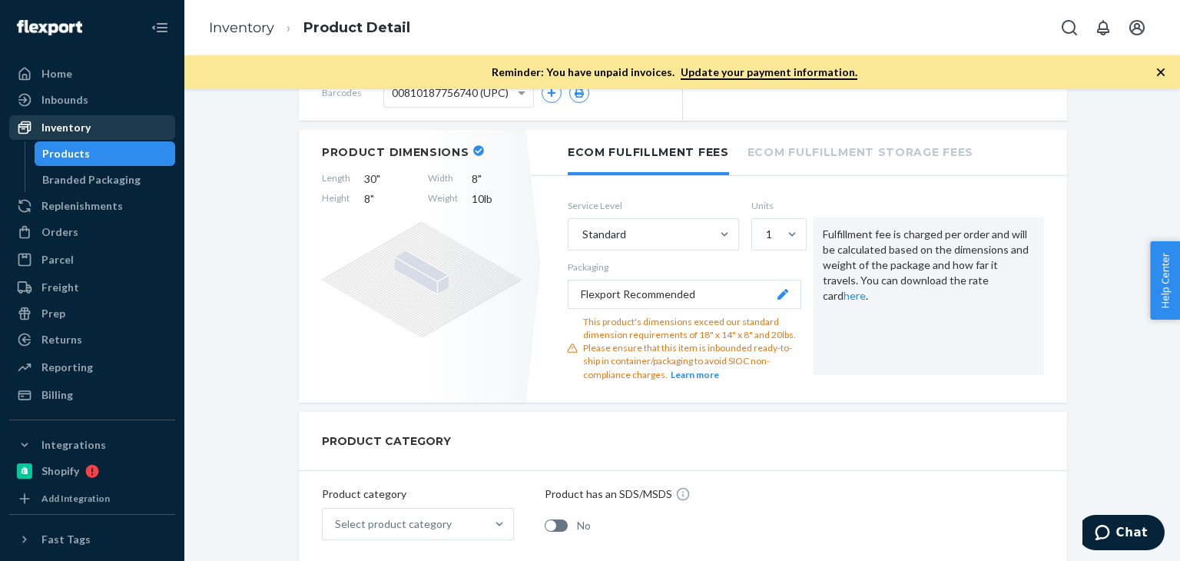
click at [101, 132] on div "Inventory" at bounding box center [92, 128] width 163 height 22
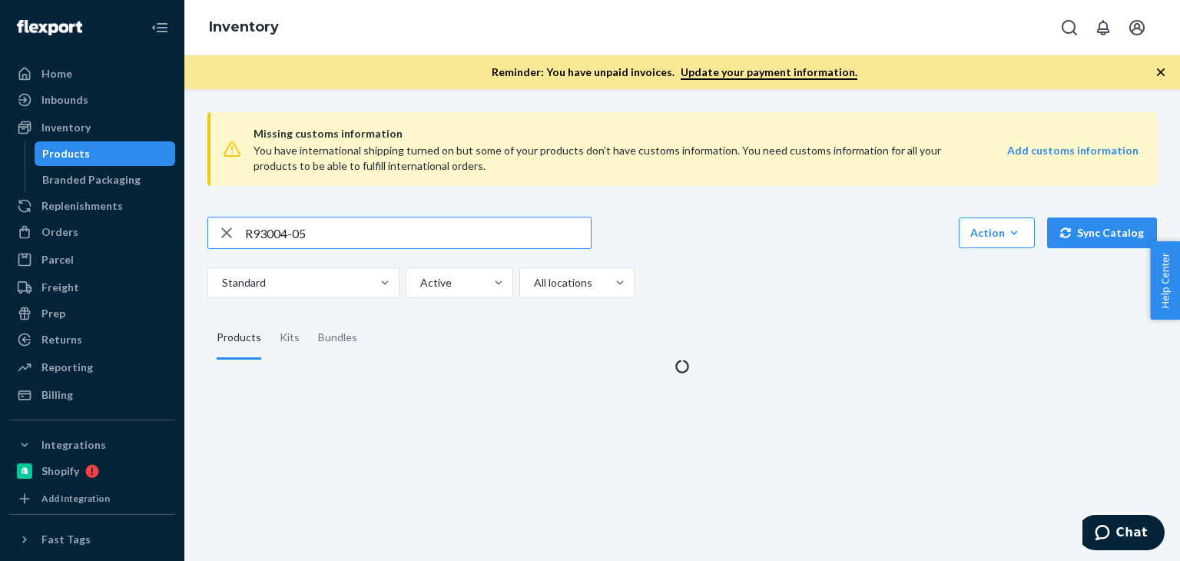
click at [334, 229] on input "R93004-05" at bounding box center [418, 232] width 346 height 31
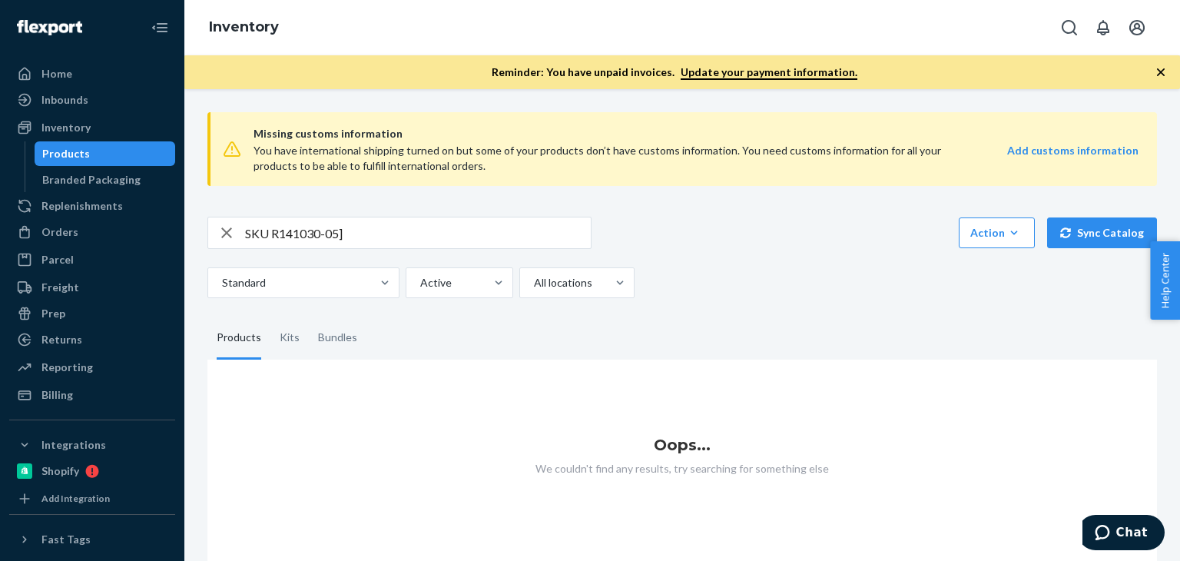
click at [267, 234] on input "SKU R141030-05]" at bounding box center [418, 232] width 346 height 31
drag, startPoint x: 272, startPoint y: 234, endPoint x: 156, endPoint y: 230, distance: 116.0
click at [156, 230] on div "Home Inbounds Shipping Plans Problems Inventory Products Branded Packaging Repl…" at bounding box center [590, 280] width 1180 height 561
type input "R141030-05]"
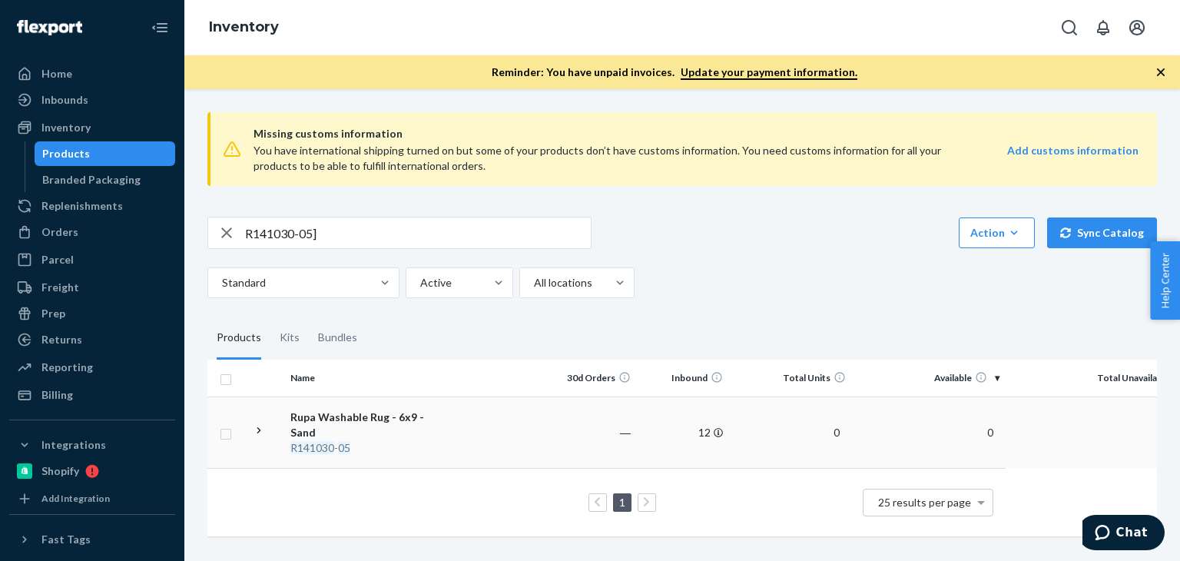
click at [356, 416] on div "Rupa Washable Rug - 6x9 - Sand" at bounding box center [370, 424] width 161 height 31
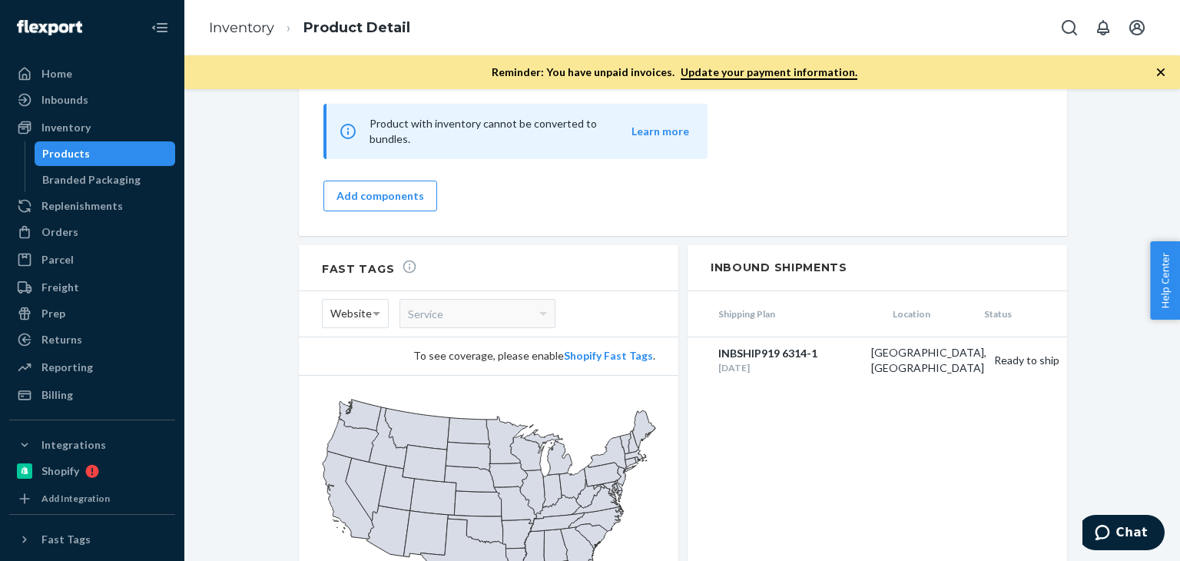
scroll to position [1155, 0]
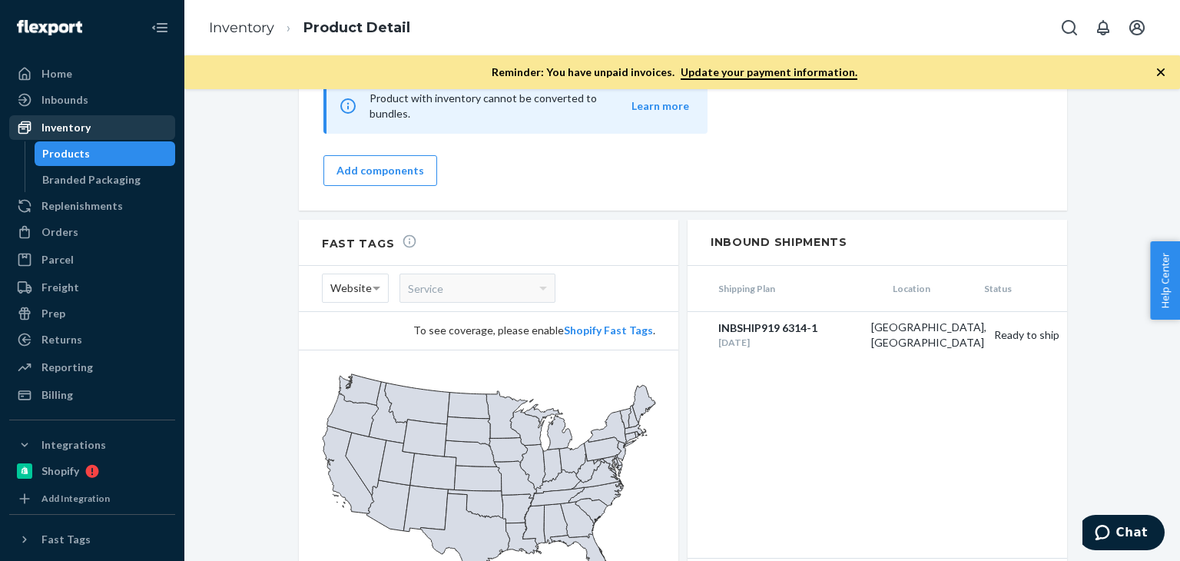
click at [77, 124] on div "Inventory" at bounding box center [65, 127] width 49 height 15
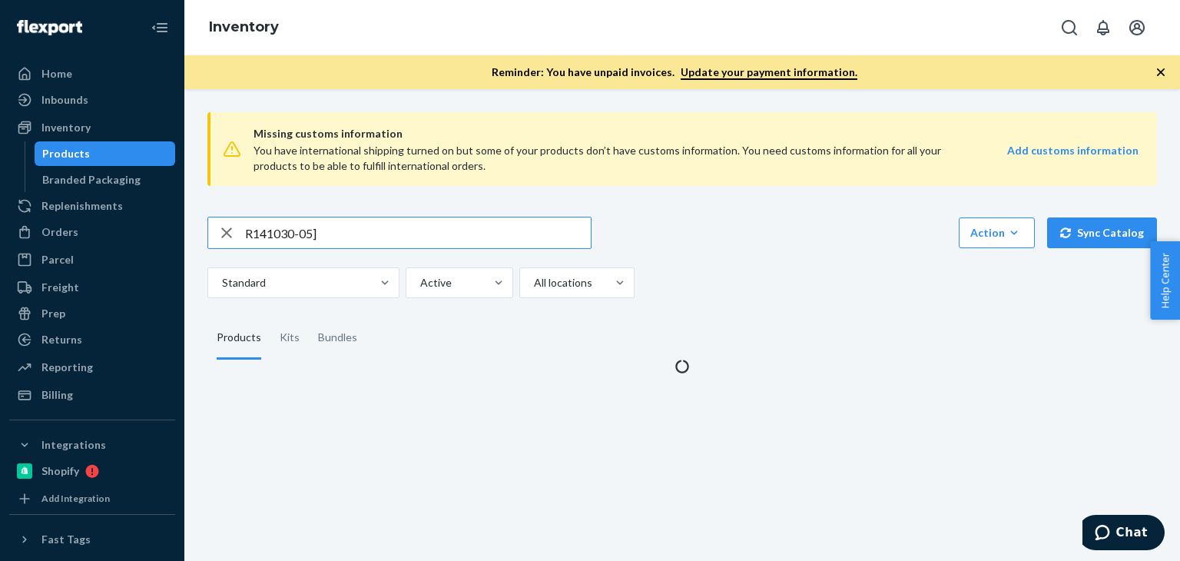
drag, startPoint x: 353, startPoint y: 237, endPoint x: 396, endPoint y: 217, distance: 47.1
click at [203, 224] on div "Missing customs information You have international shipping turned on but some …" at bounding box center [682, 237] width 972 height 274
type input "B86002-09"
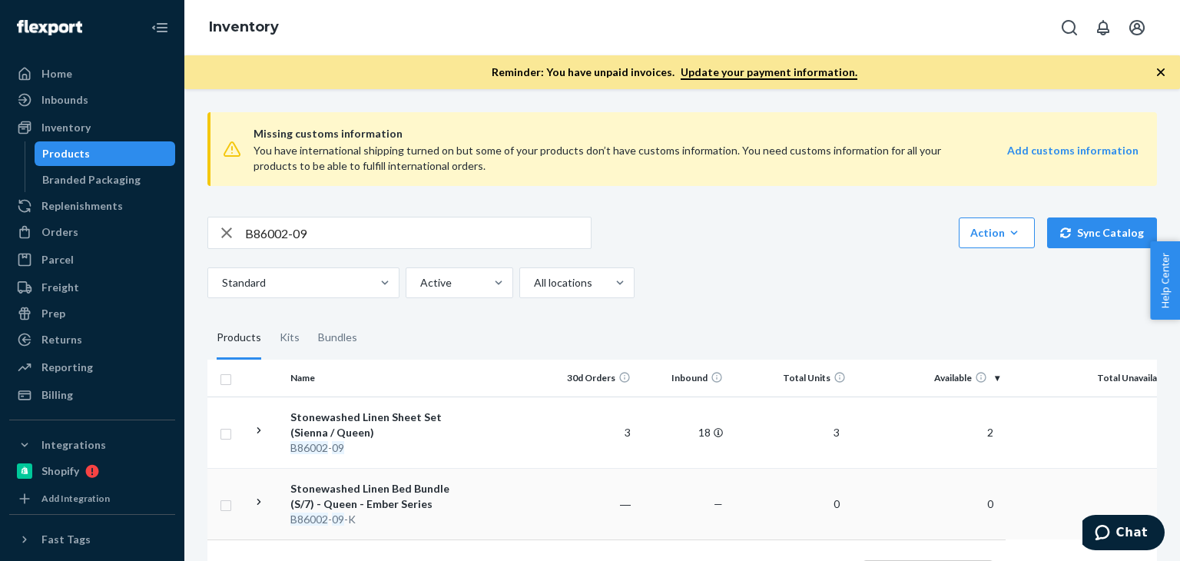
scroll to position [73, 0]
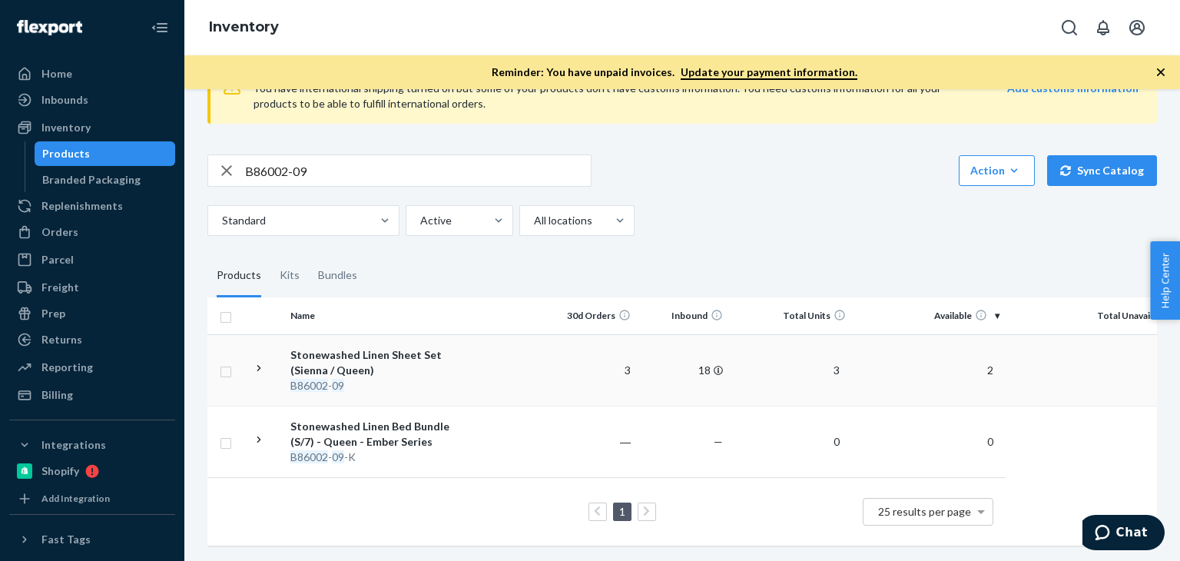
click at [310, 357] on div "Stonewashed Linen Sheet Set (Sienna / Queen)" at bounding box center [370, 362] width 161 height 31
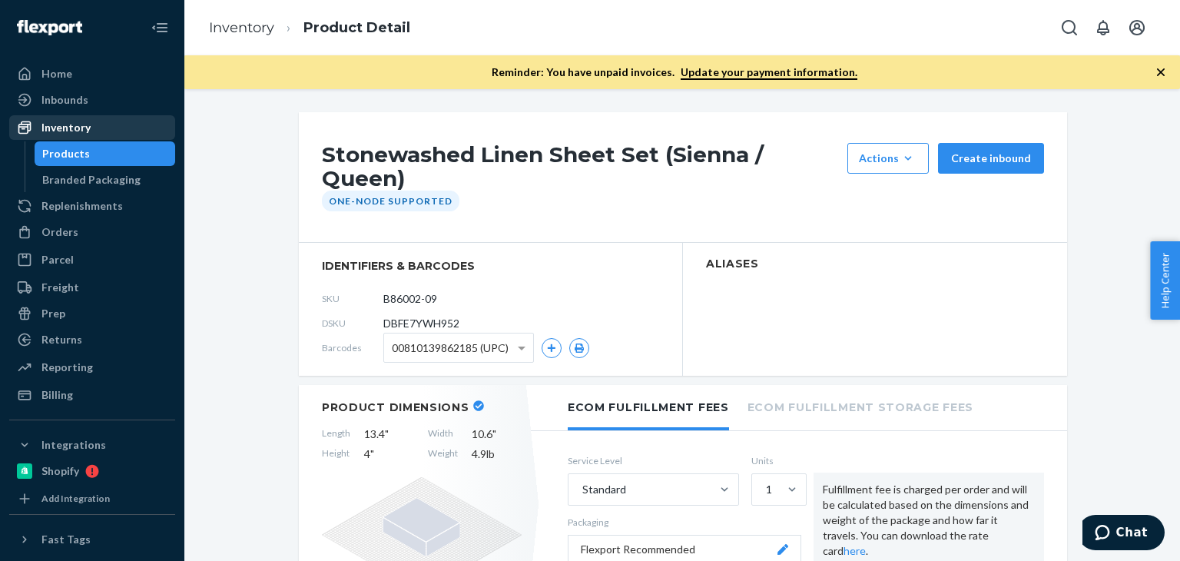
click at [107, 124] on div "Inventory" at bounding box center [92, 128] width 163 height 22
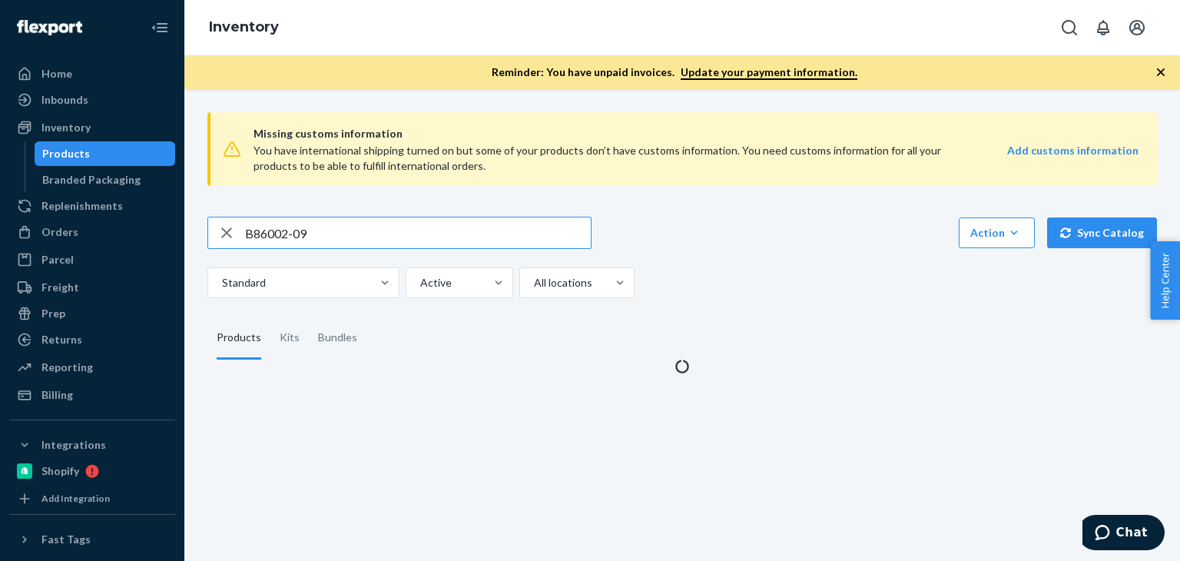
click at [210, 237] on div "B86002-09" at bounding box center [399, 232] width 383 height 31
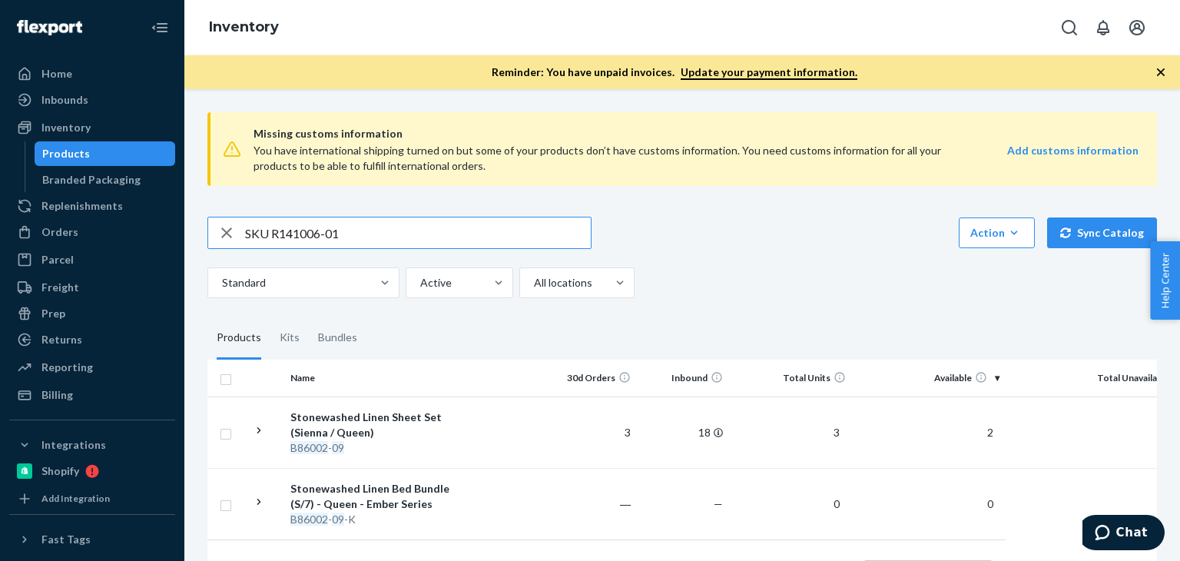
drag, startPoint x: 273, startPoint y: 231, endPoint x: 227, endPoint y: 230, distance: 46.1
click at [227, 230] on div "SKU R141006-01" at bounding box center [399, 232] width 383 height 31
type input "R141006-01"
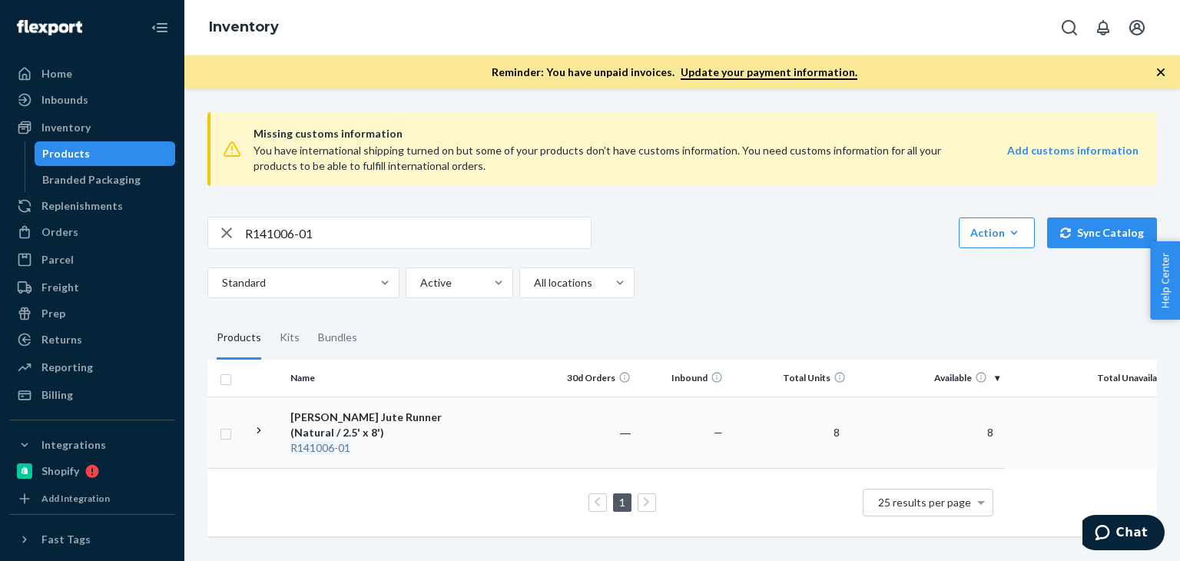
scroll to position [2, 0]
click at [337, 425] on div "Anika Handwoven Jute Runner (Natural / 2.5' x 8')" at bounding box center [370, 424] width 161 height 31
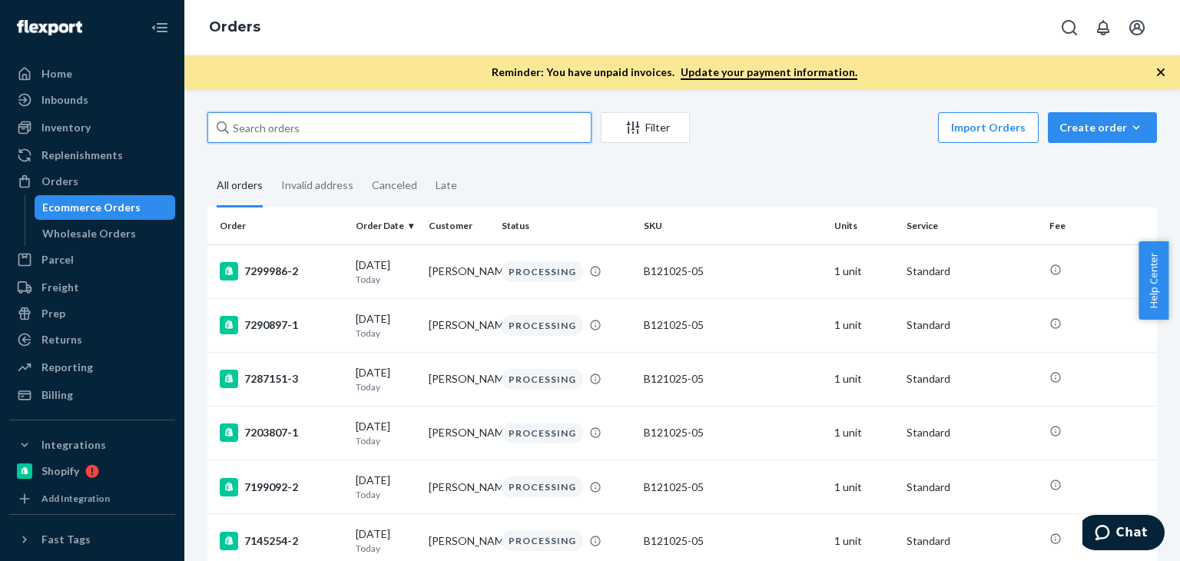
click at [293, 121] on input "text" at bounding box center [399, 127] width 384 height 31
paste input "[PERSON_NAME]"
type input "[PERSON_NAME]"
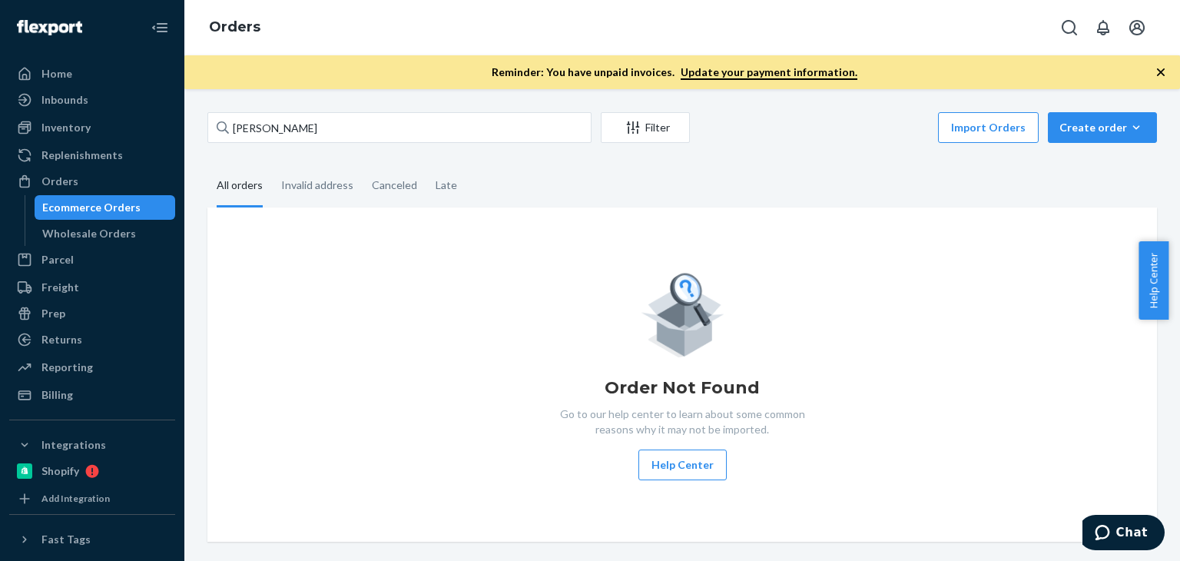
click at [540, 323] on div "Order Not Found Go to our help center to learn about some common reasons why it…" at bounding box center [682, 374] width 925 height 211
click at [356, 242] on div "Order Not Found Go to our help center to learn about some common reasons why it…" at bounding box center [681, 374] width 949 height 334
click at [362, 121] on input "[PERSON_NAME]" at bounding box center [399, 127] width 384 height 31
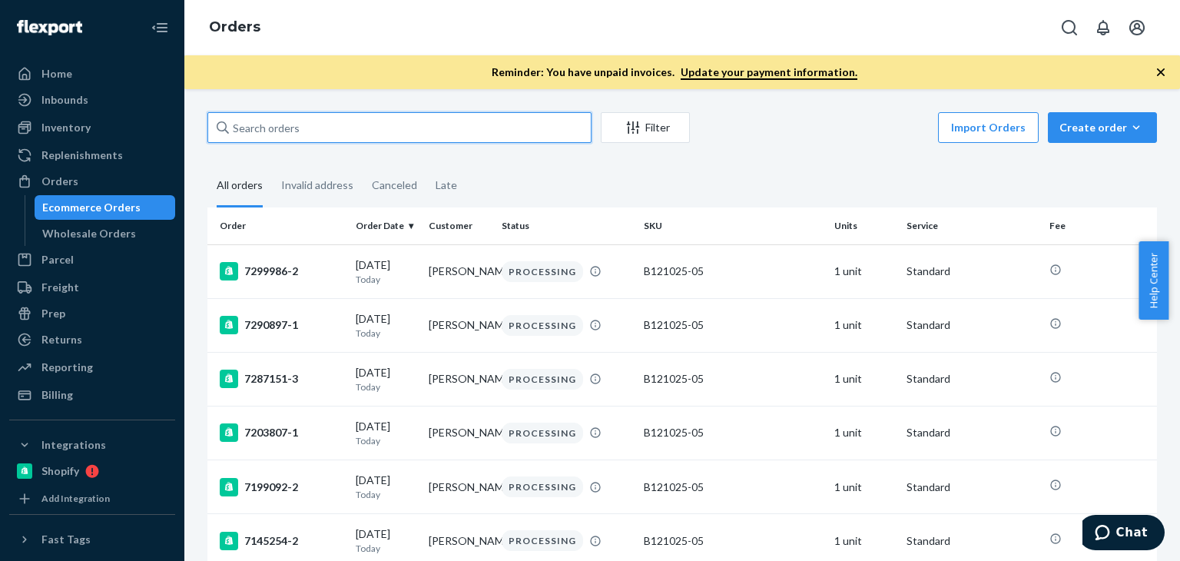
click at [447, 114] on input "text" at bounding box center [399, 127] width 384 height 31
paste input "[PERSON_NAME]"
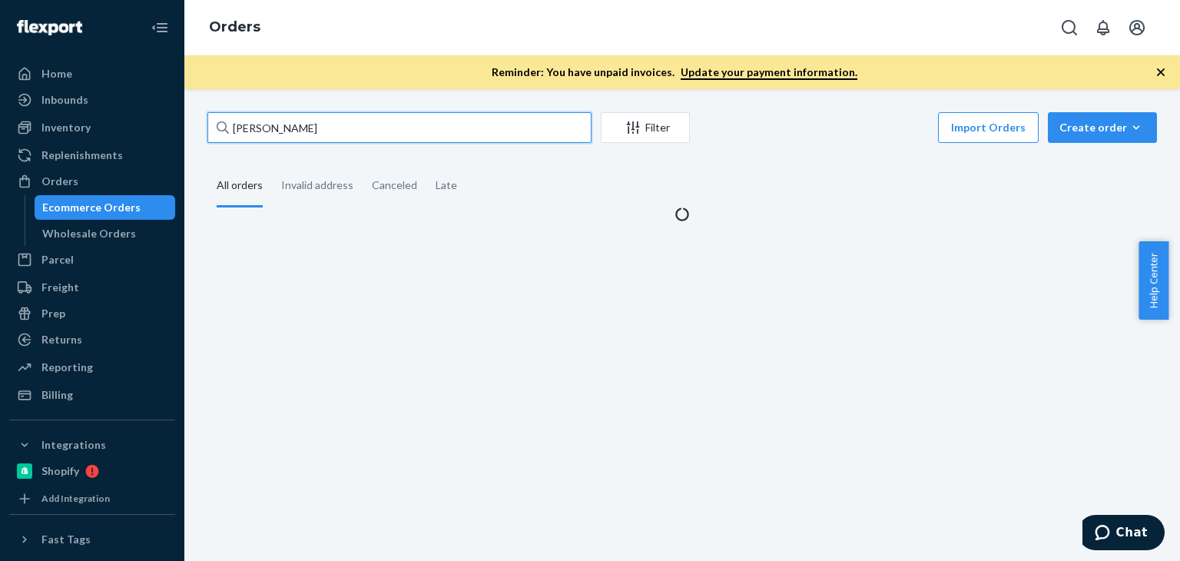
type input "[PERSON_NAME]"
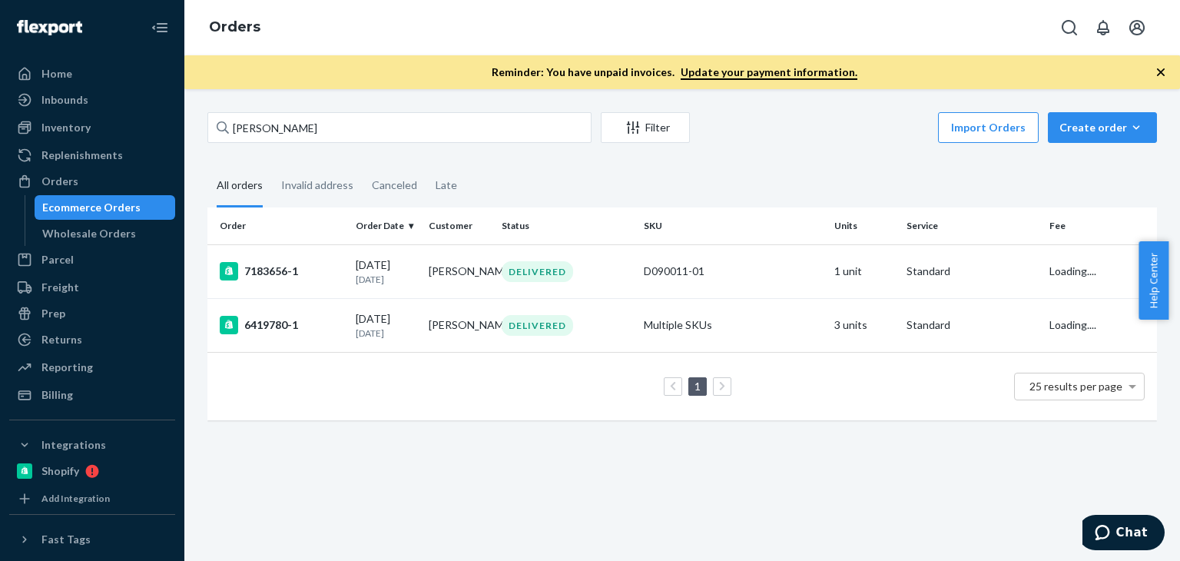
click at [498, 431] on div "Order Order Date Customer Status SKU Units Service Fee 7183656-1 [DATE] [DATE] …" at bounding box center [681, 321] width 949 height 228
click at [439, 285] on td "[PERSON_NAME]" at bounding box center [458, 271] width 73 height 54
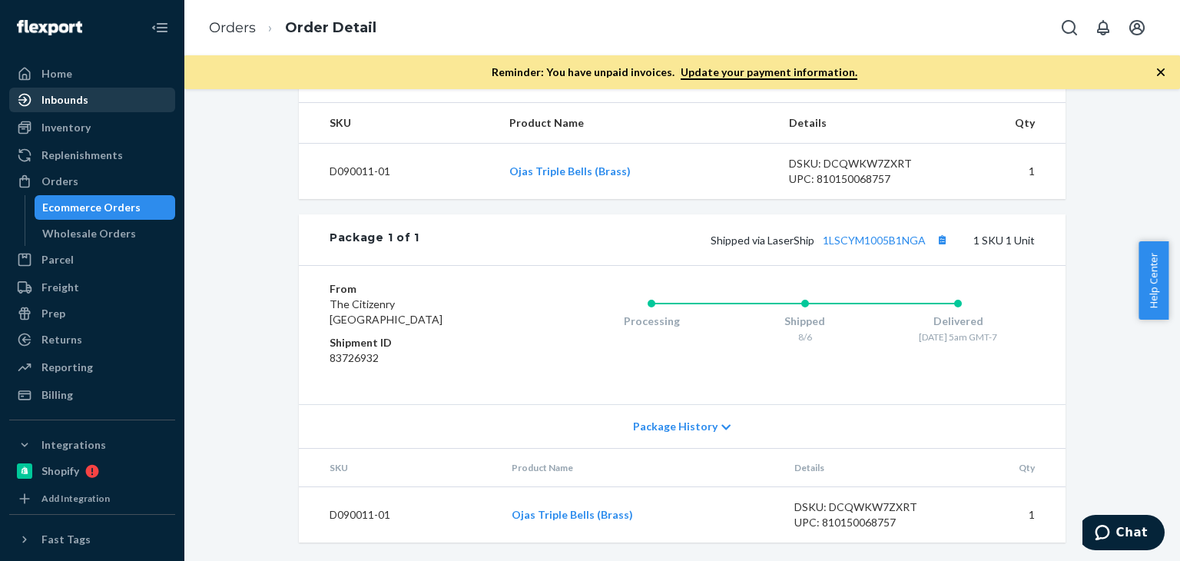
scroll to position [393, 0]
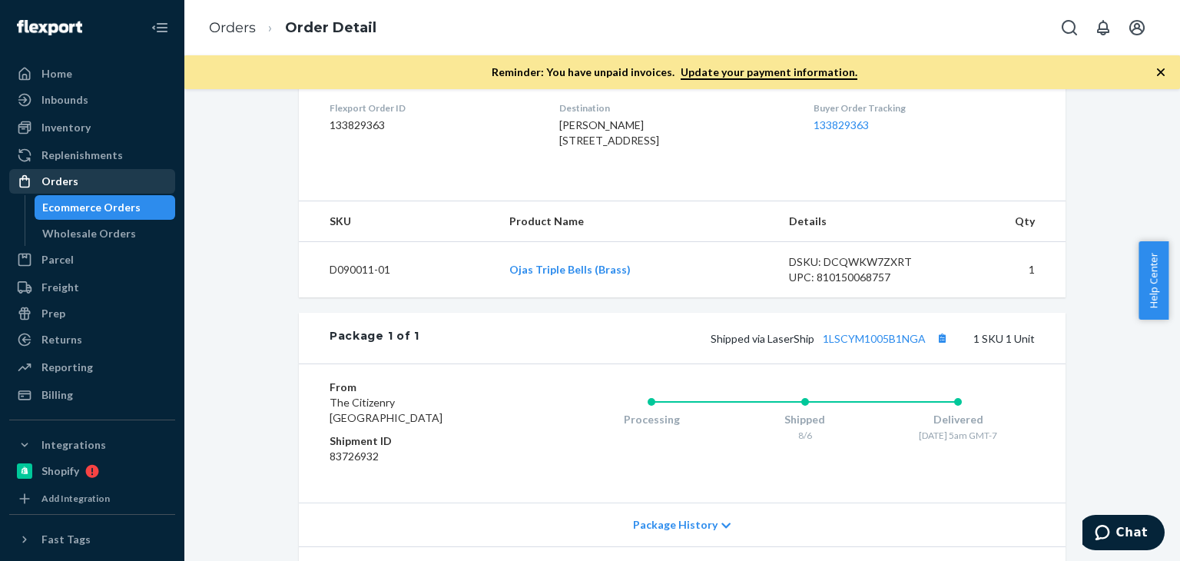
click at [67, 175] on div "Orders" at bounding box center [59, 181] width 37 height 15
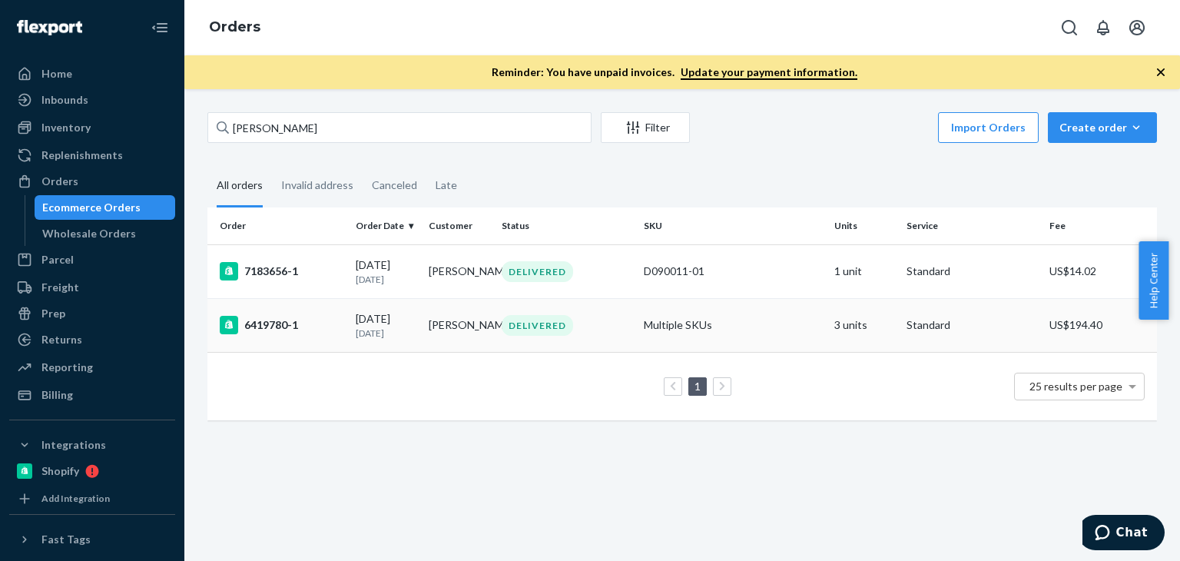
click at [638, 323] on td "Multiple SKUs" at bounding box center [733, 325] width 190 height 54
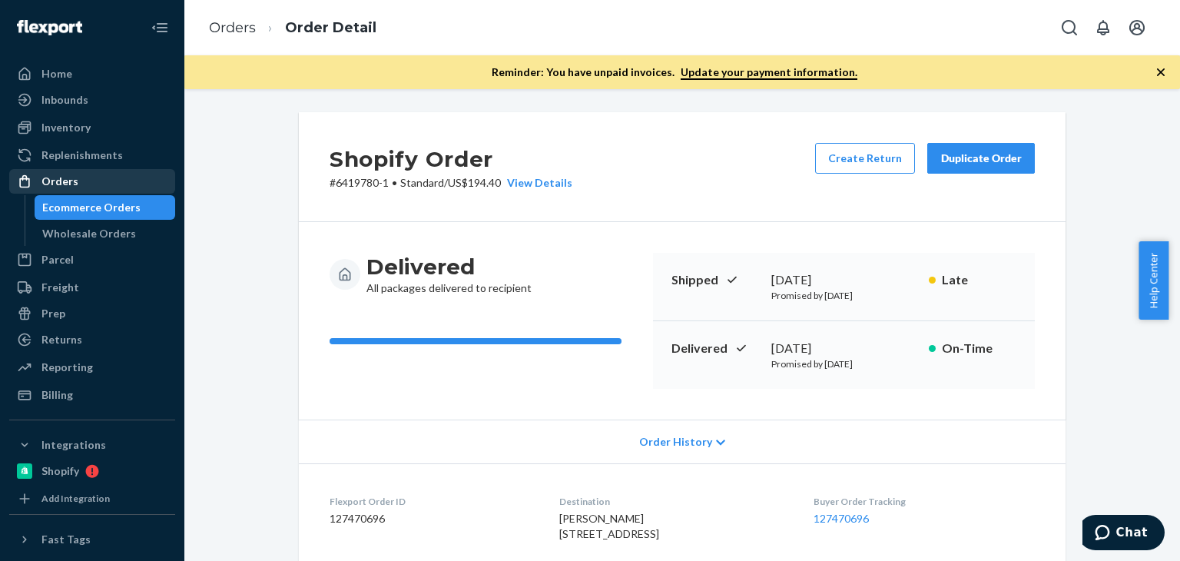
click at [89, 183] on div "Orders" at bounding box center [92, 182] width 163 height 22
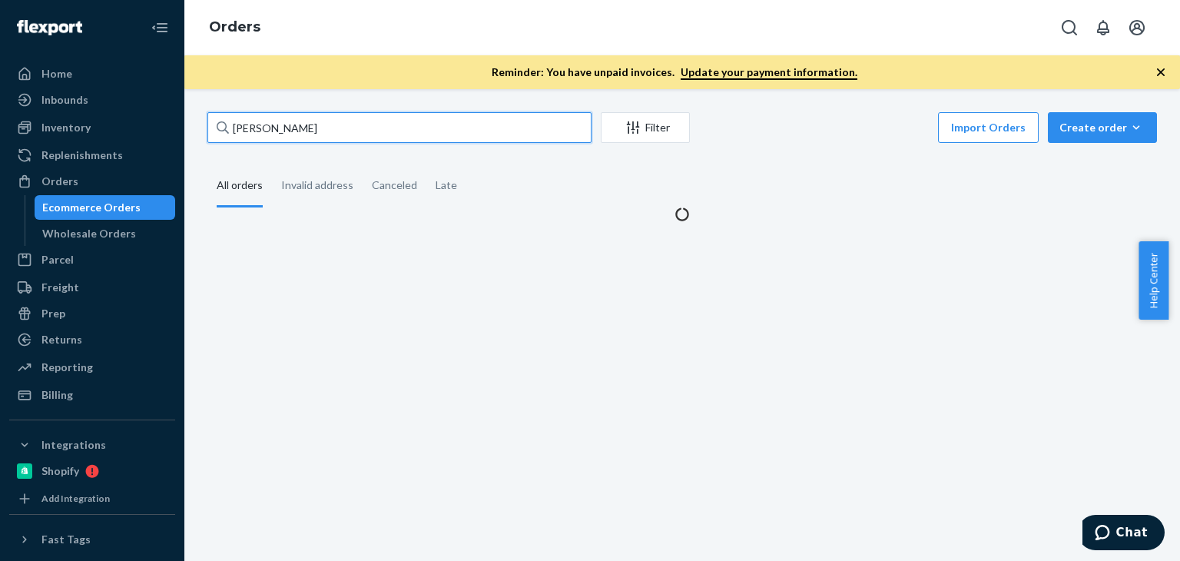
click at [388, 121] on input "[PERSON_NAME]" at bounding box center [399, 127] width 384 height 31
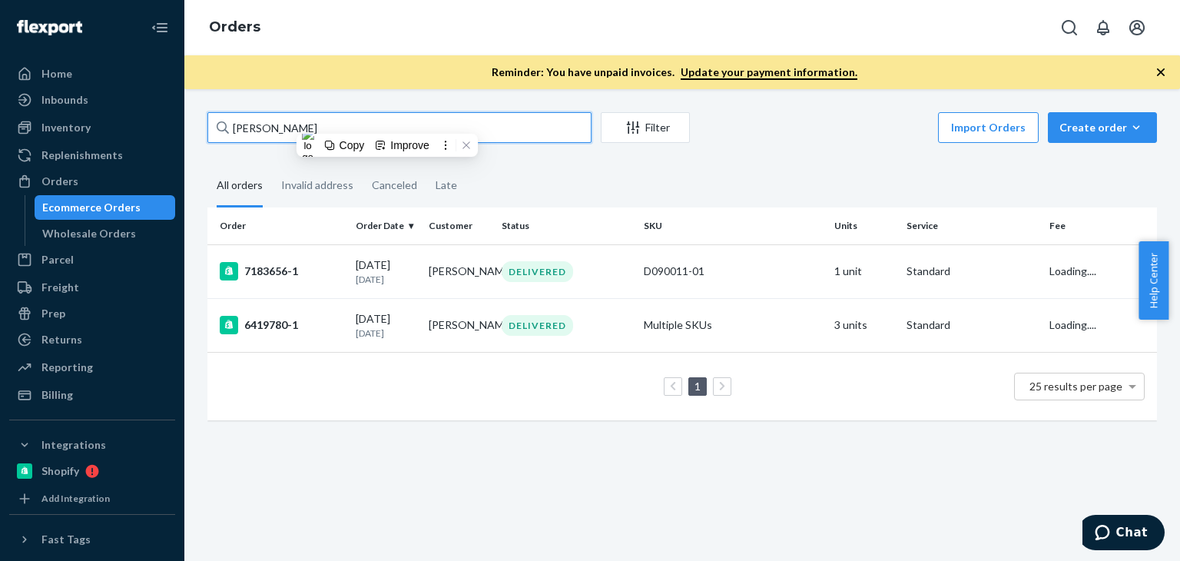
paste input "[PERSON_NAME]"
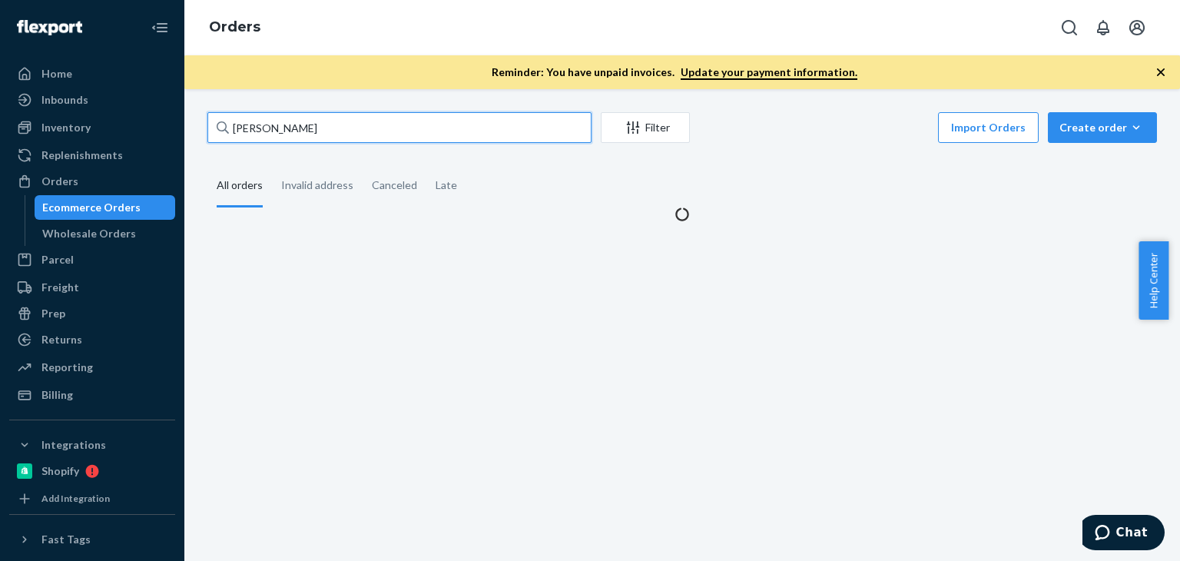
type input "[PERSON_NAME]"
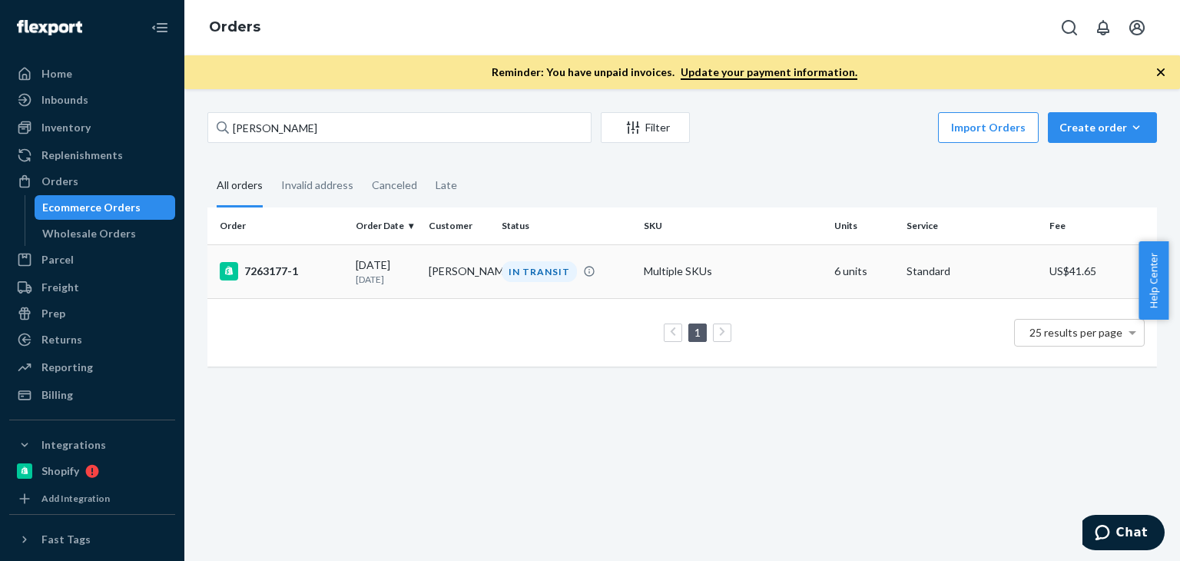
click at [496, 260] on td "IN TRANSIT" at bounding box center [566, 271] width 142 height 54
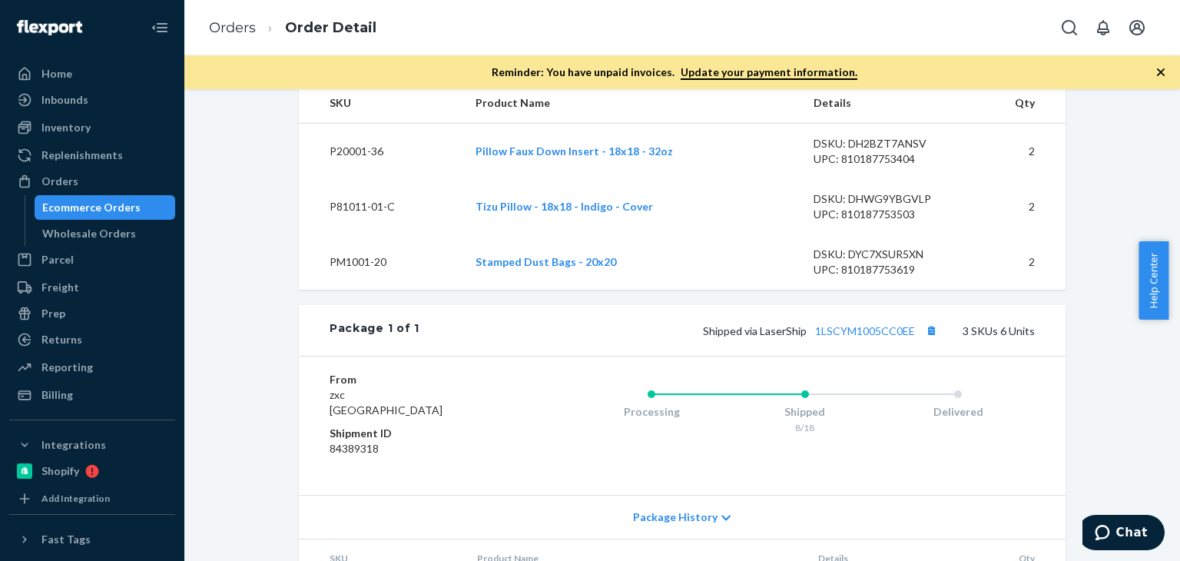
scroll to position [640, 0]
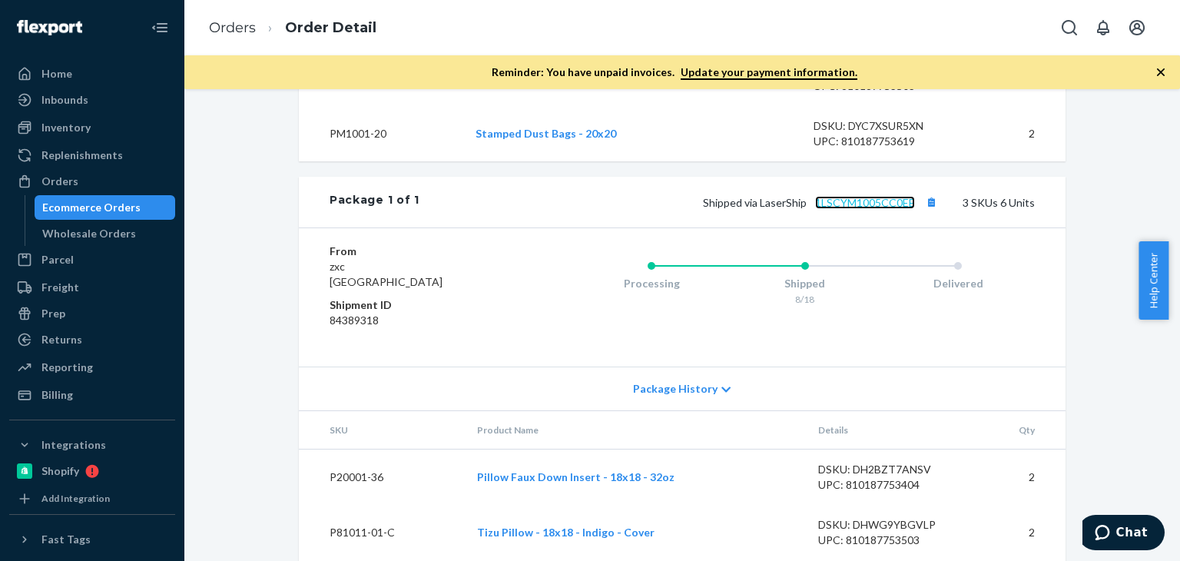
click at [873, 209] on link "1LSCYM1005CC0EE" at bounding box center [865, 202] width 100 height 13
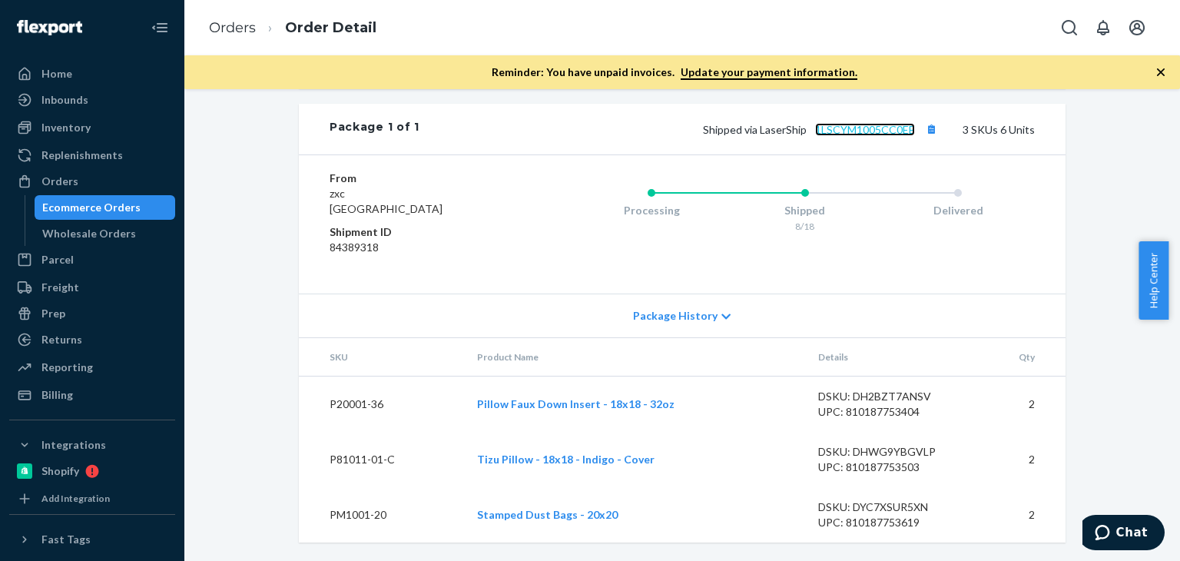
scroll to position [639, 0]
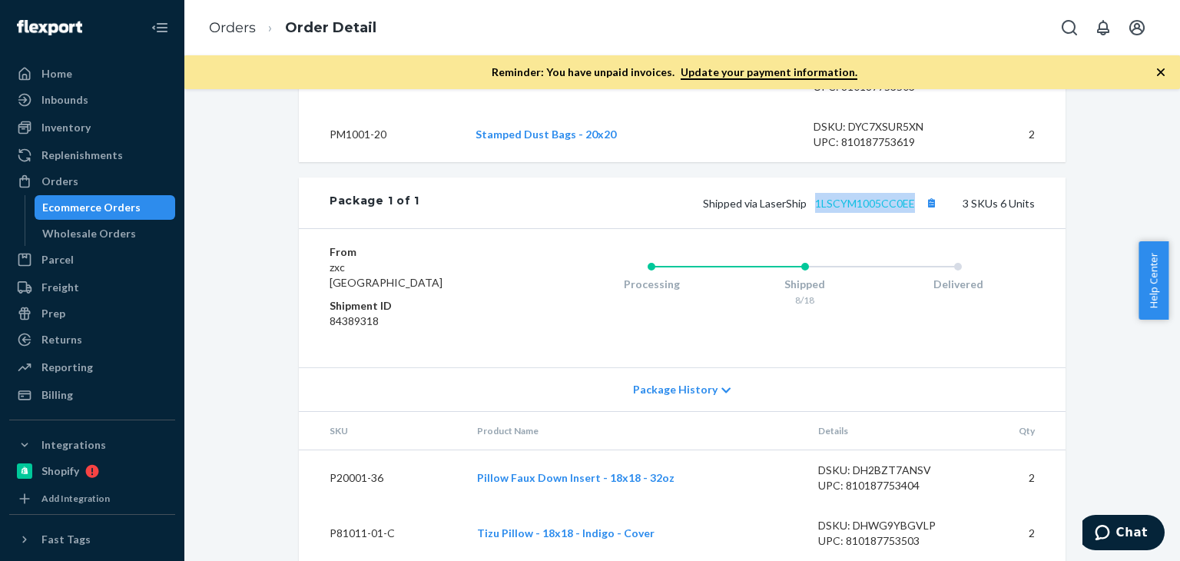
drag, startPoint x: 810, startPoint y: 234, endPoint x: 911, endPoint y: 237, distance: 101.4
click at [911, 210] on span "Shipped via LaserShip 1LSCYM1005CC0EE" at bounding box center [822, 203] width 238 height 13
copy link "1LSCYM1005CC0EE"
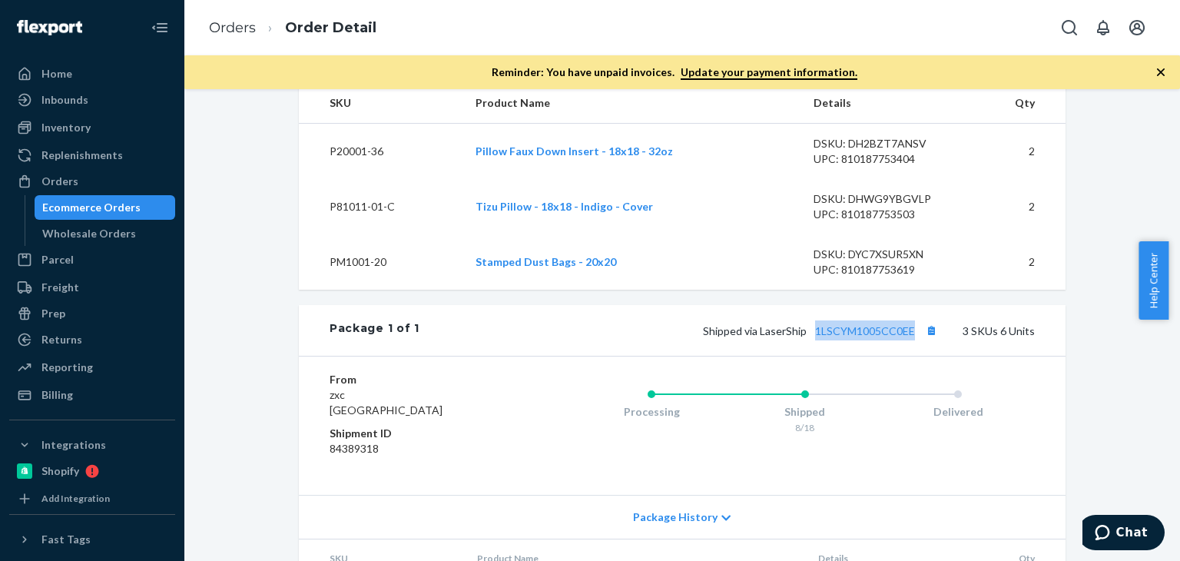
scroll to position [409, 0]
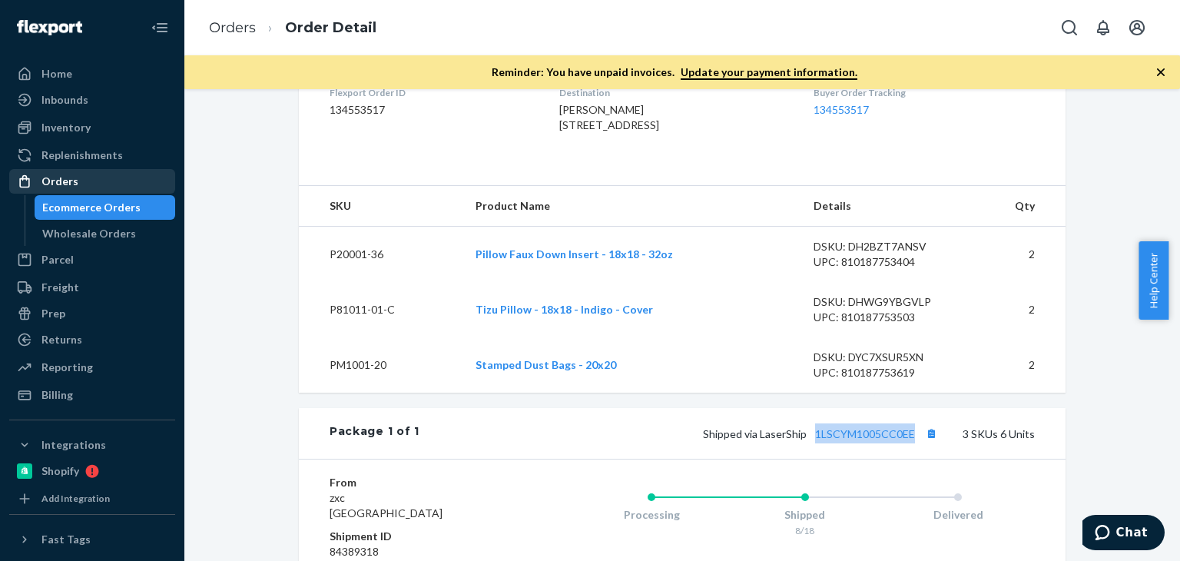
click at [59, 176] on div "Orders" at bounding box center [59, 181] width 37 height 15
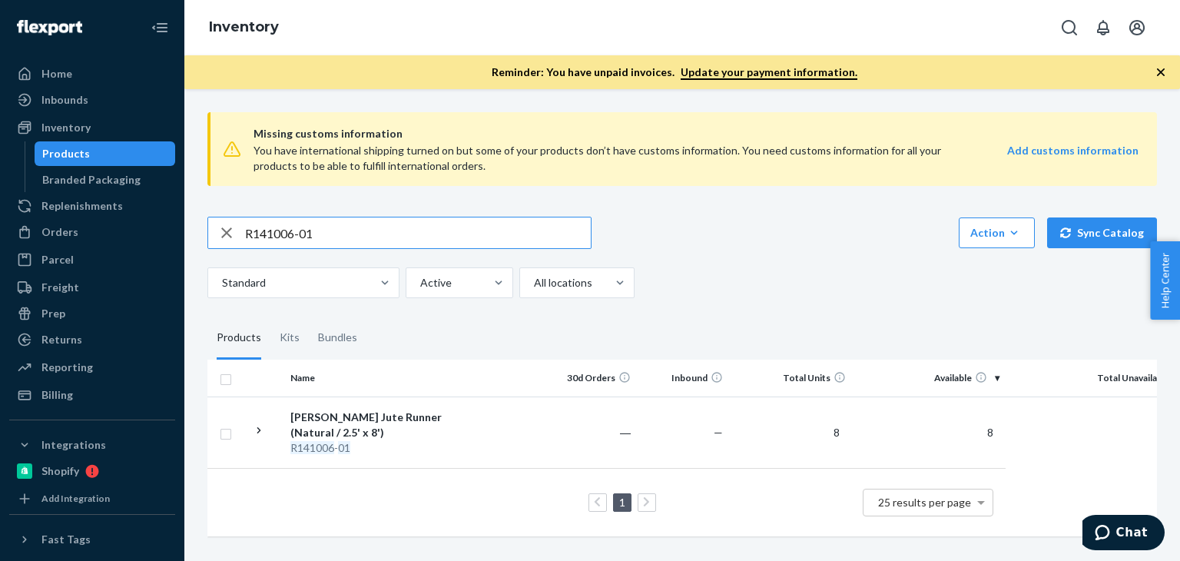
drag, startPoint x: 356, startPoint y: 231, endPoint x: 193, endPoint y: 230, distance: 163.6
click at [196, 230] on div "Missing customs information You have international shipping turned on but some …" at bounding box center [682, 326] width 972 height 452
paste input "P84063"
type input "P84063-01"
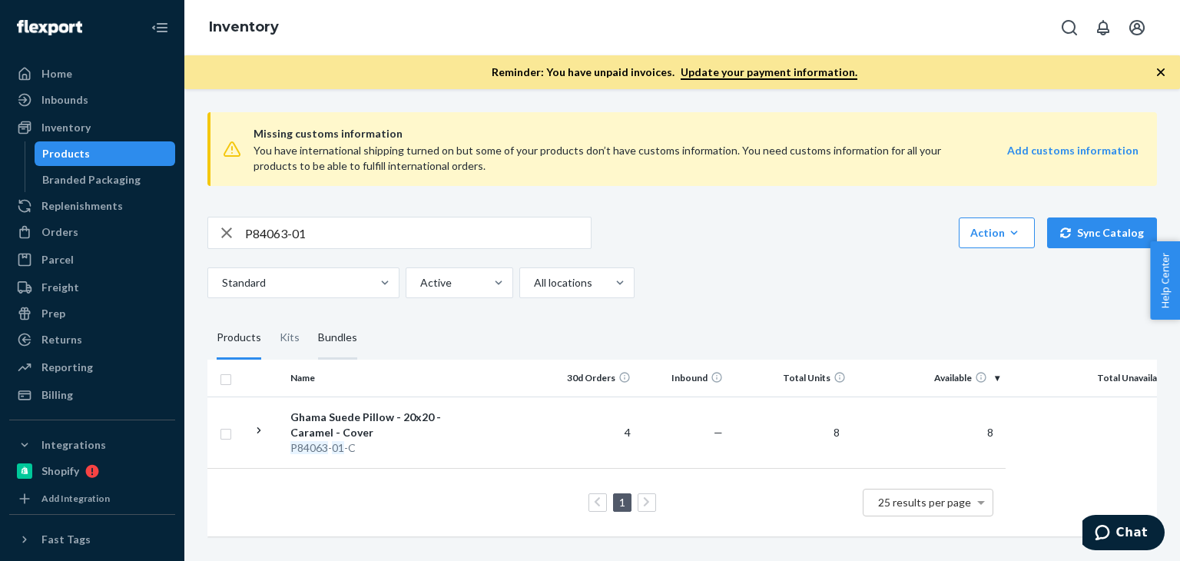
click at [318, 333] on div "Bundles" at bounding box center [337, 337] width 39 height 43
click at [309, 316] on input "Bundles" at bounding box center [309, 316] width 0 height 0
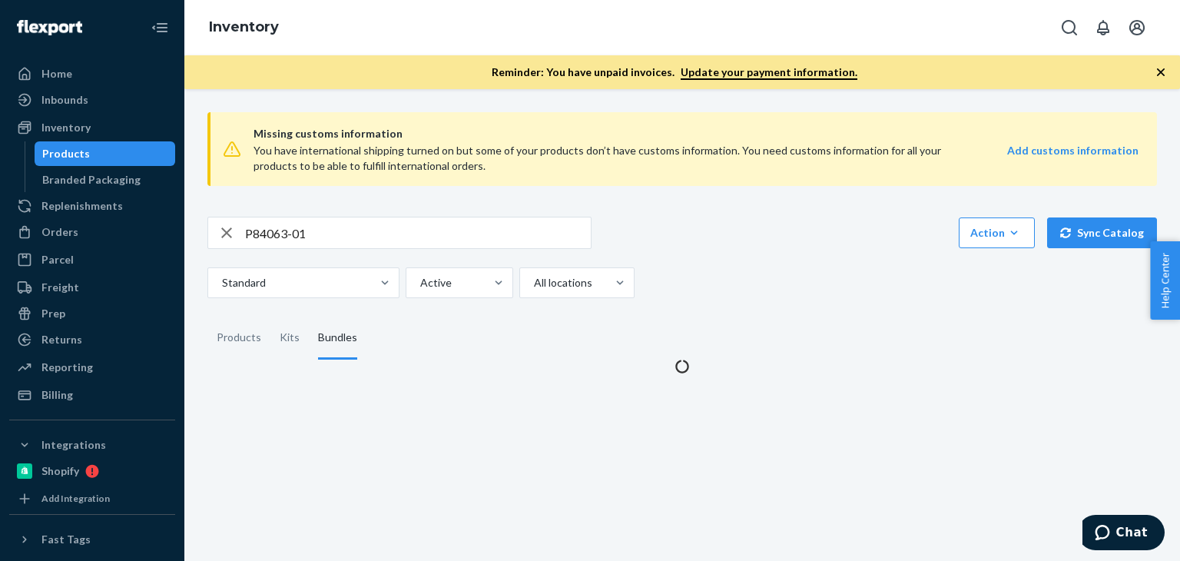
scroll to position [0, 0]
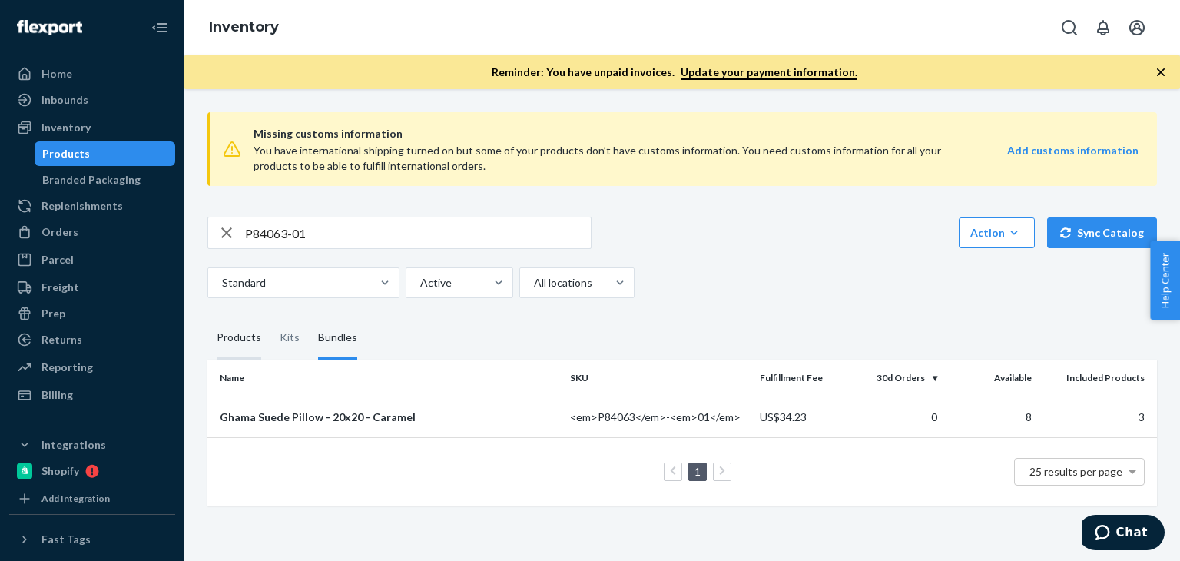
click at [233, 338] on div "Products" at bounding box center [239, 337] width 45 height 43
click at [207, 316] on input "Products" at bounding box center [207, 316] width 0 height 0
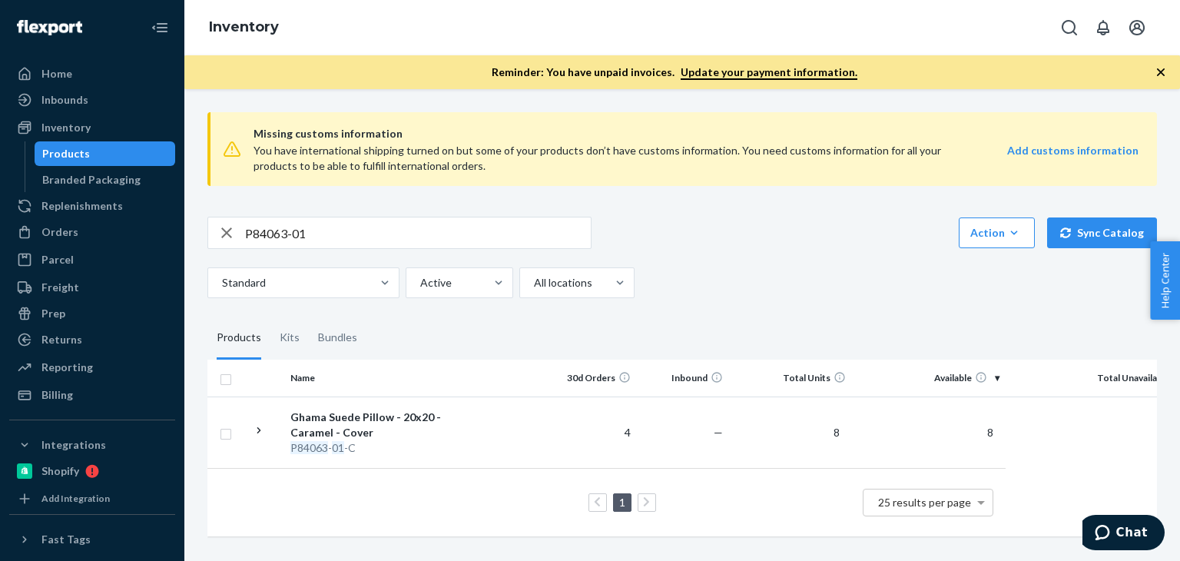
scroll to position [2, 0]
click at [339, 345] on div "Bundles" at bounding box center [337, 337] width 39 height 43
click at [309, 316] on input "Bundles" at bounding box center [309, 316] width 0 height 0
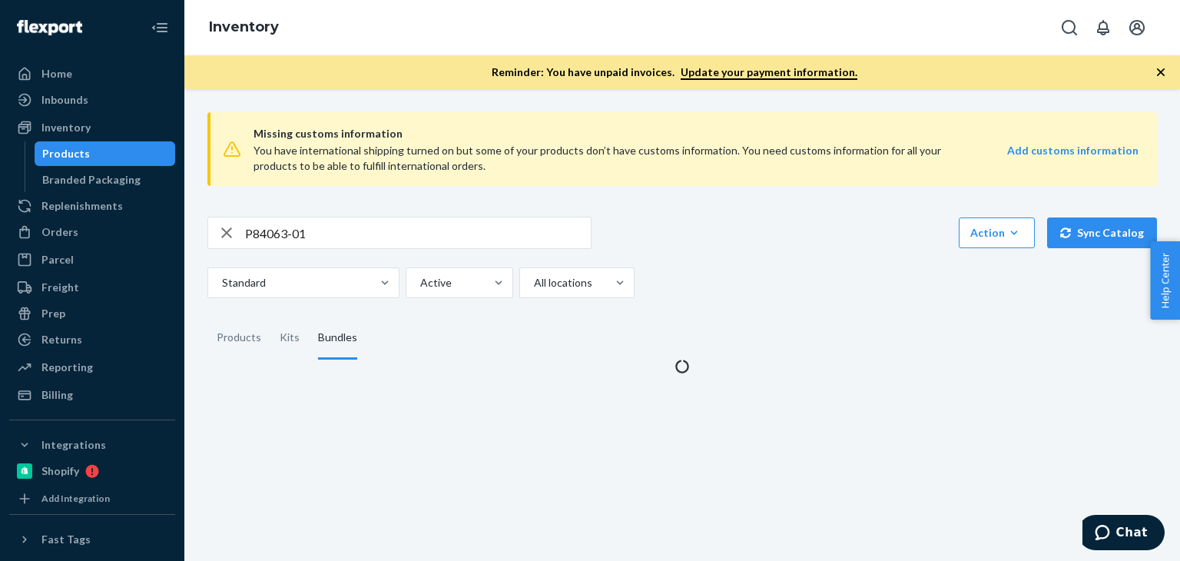
scroll to position [0, 0]
